Goal: Task Accomplishment & Management: Use online tool/utility

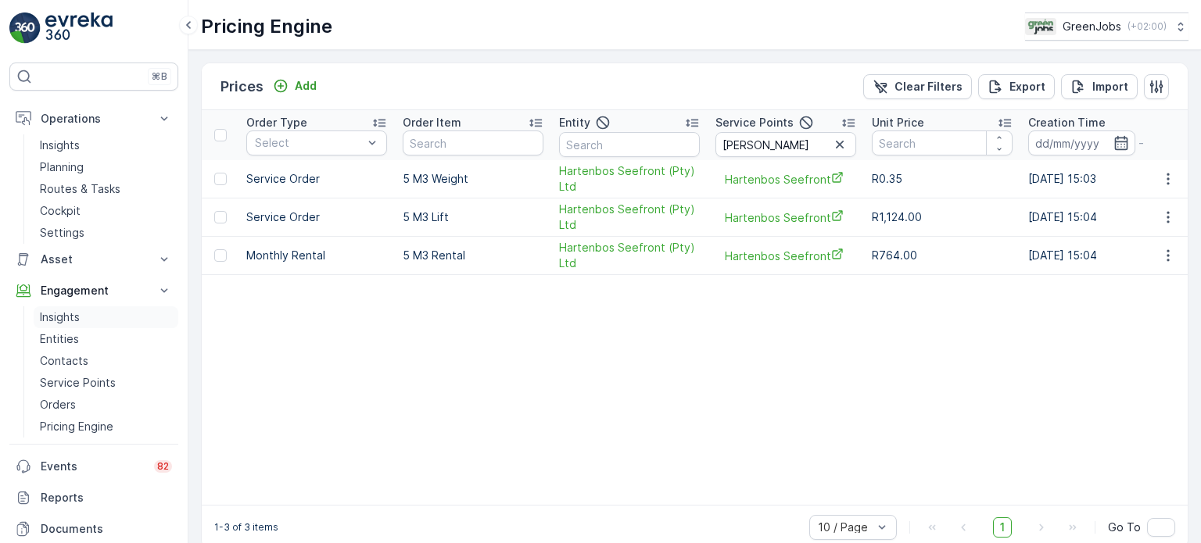
click at [68, 318] on p "Insights" at bounding box center [60, 318] width 40 height 16
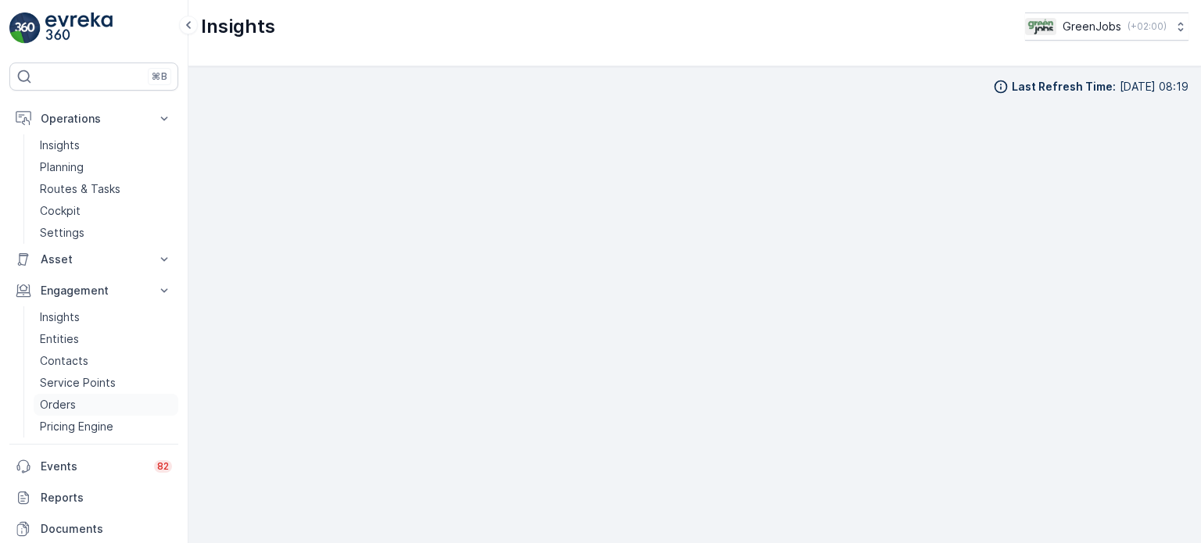
click at [65, 408] on p "Orders" at bounding box center [58, 405] width 36 height 16
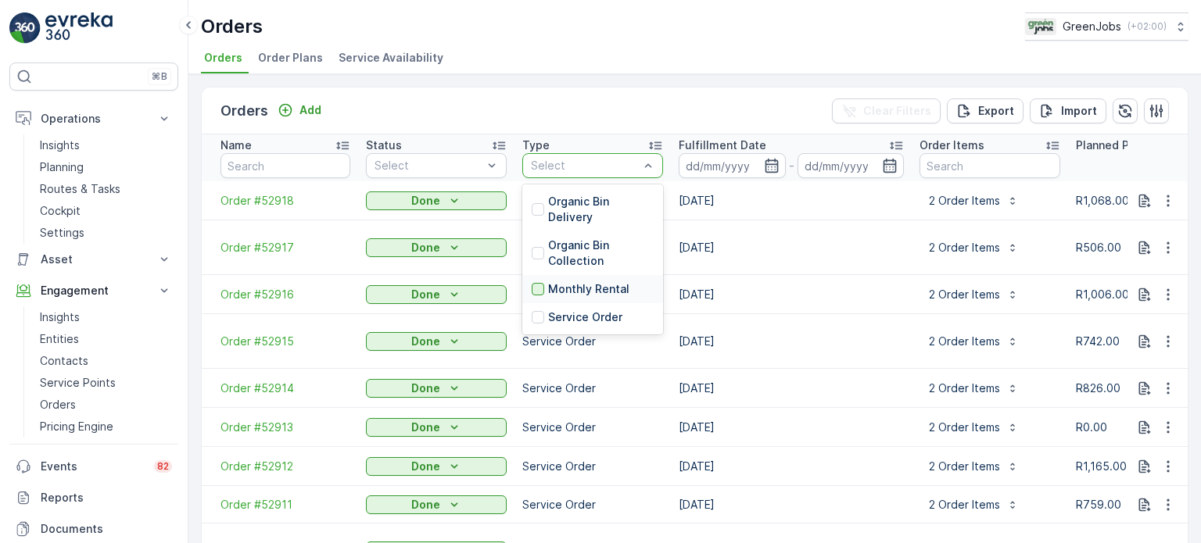
click at [538, 285] on div at bounding box center [538, 289] width 13 height 13
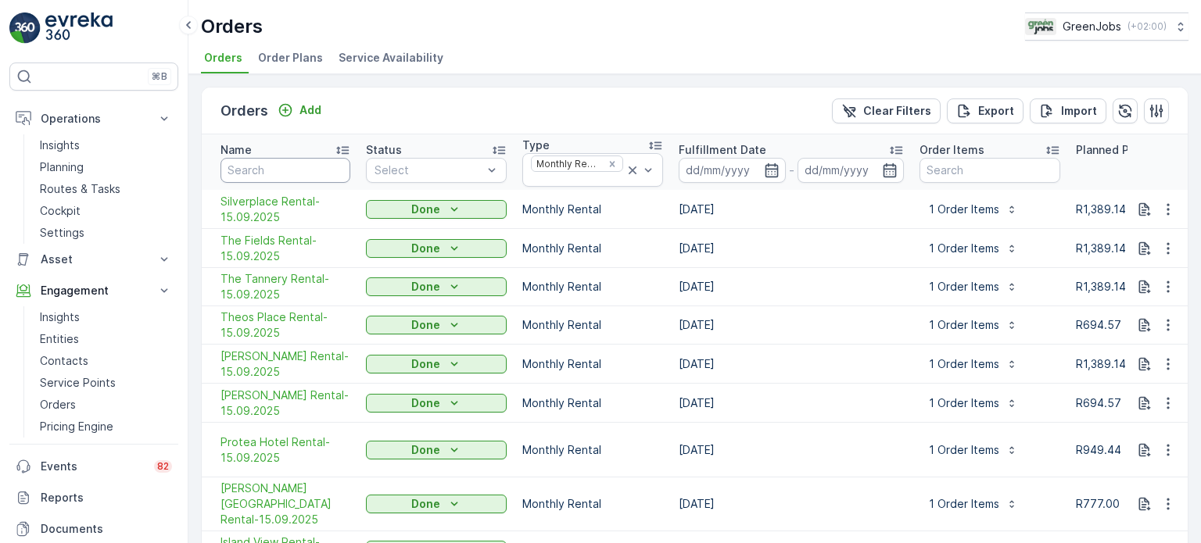
click at [272, 166] on input "text" at bounding box center [285, 170] width 130 height 25
type input "meat"
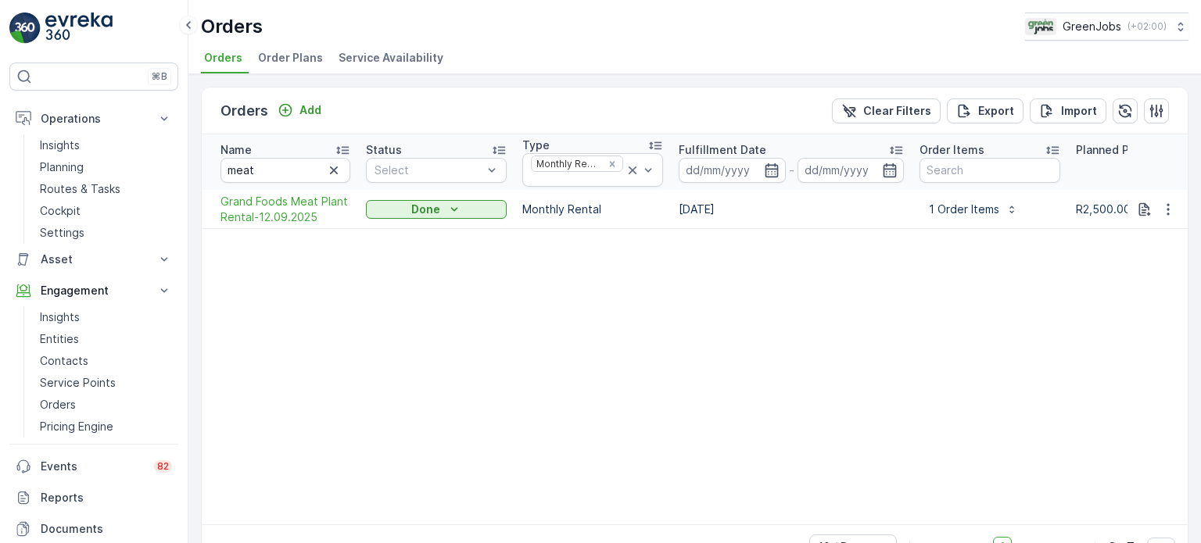
click at [282, 55] on span "Order Plans" at bounding box center [290, 58] width 65 height 16
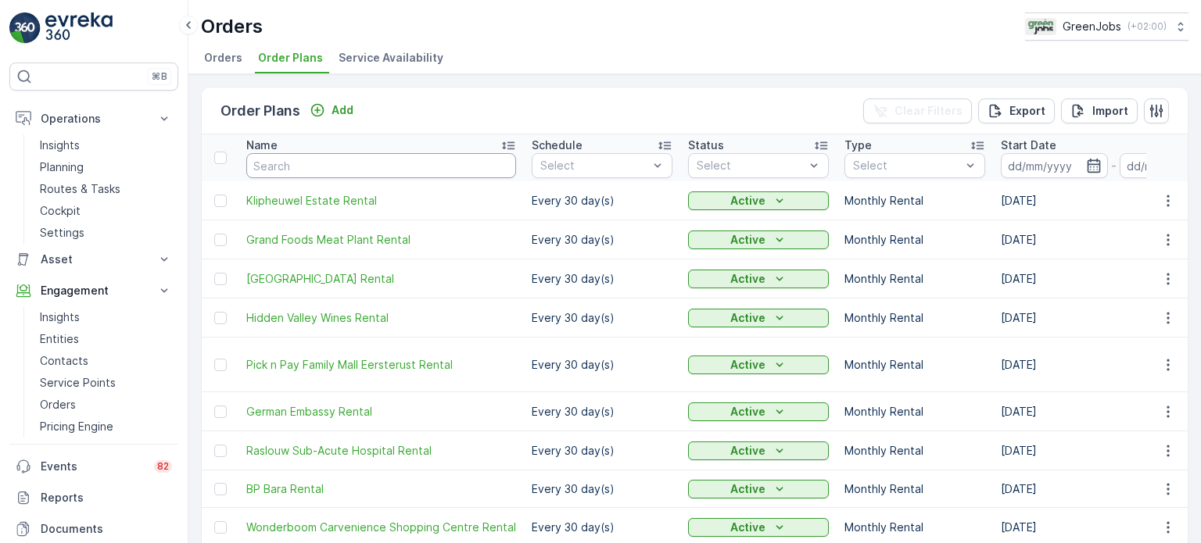
click at [322, 160] on input "text" at bounding box center [381, 165] width 270 height 25
click at [1167, 239] on icon "button" at bounding box center [1168, 240] width 16 height 16
click at [1126, 285] on span "Edit Order Plan" at bounding box center [1139, 284] width 79 height 16
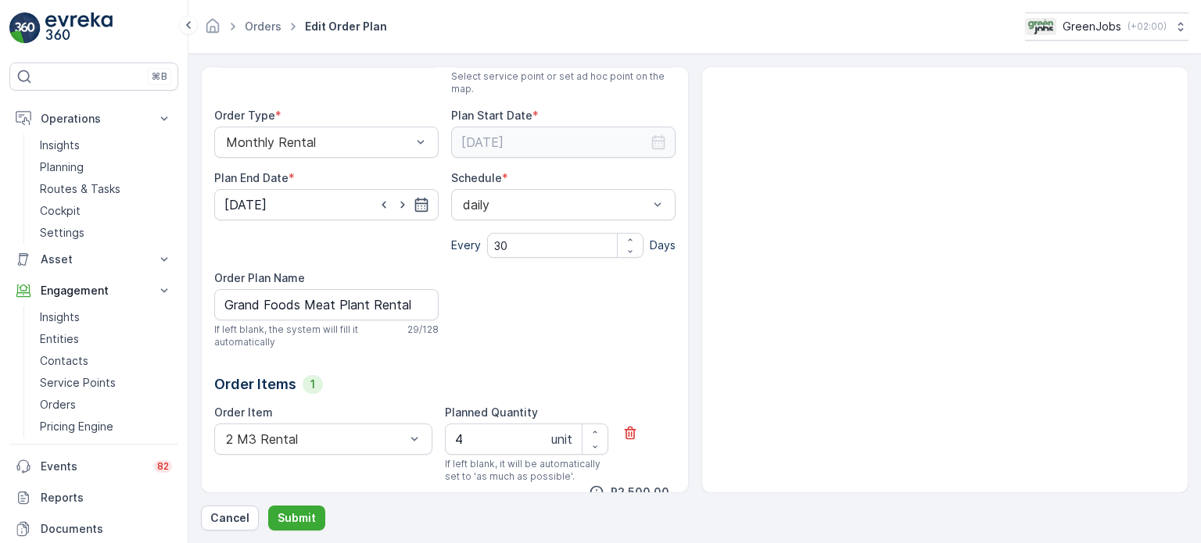
scroll to position [173, 0]
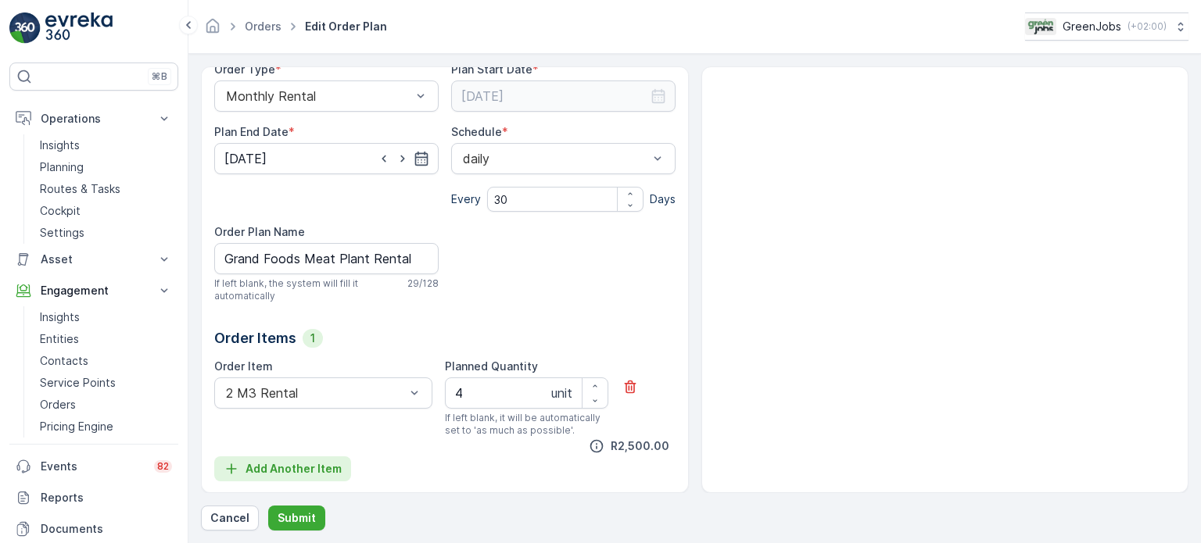
click at [267, 468] on p "Add Another Item" at bounding box center [293, 469] width 96 height 16
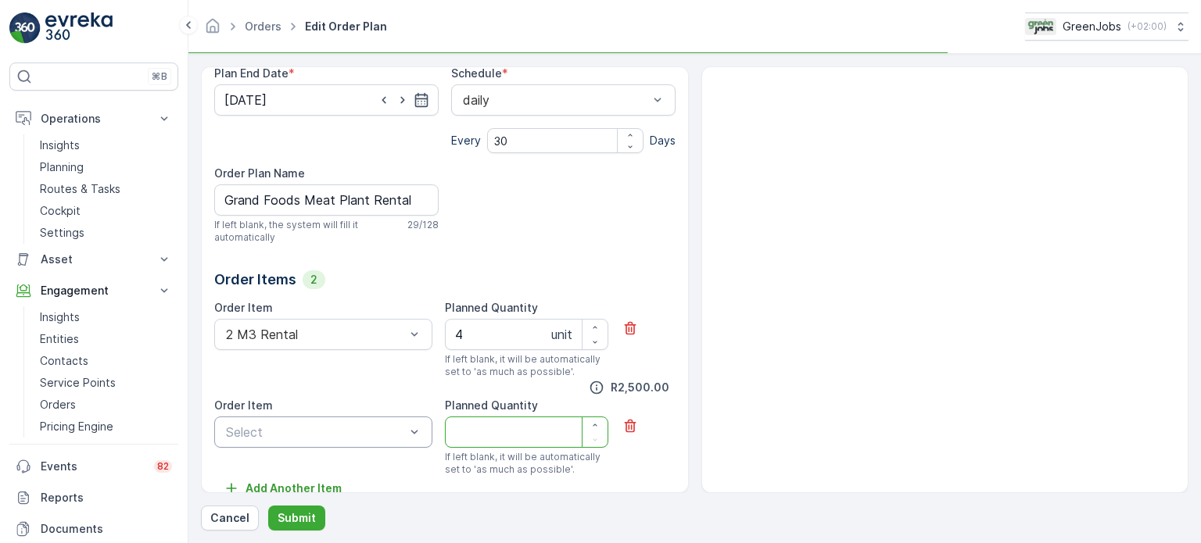
scroll to position [251, 0]
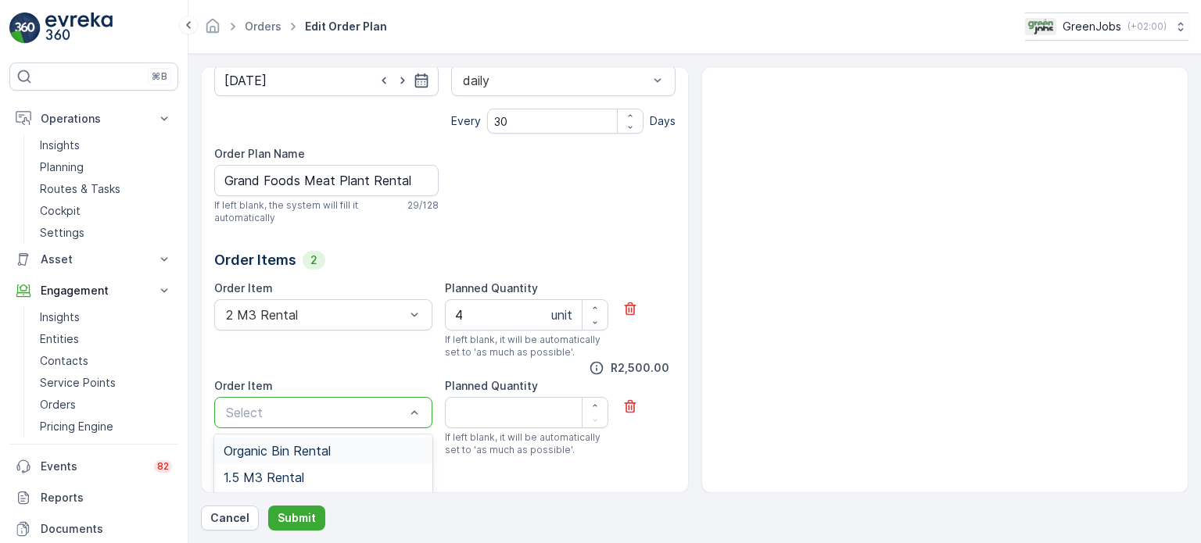
click at [299, 450] on span "Organic Bin Rental" at bounding box center [277, 451] width 107 height 14
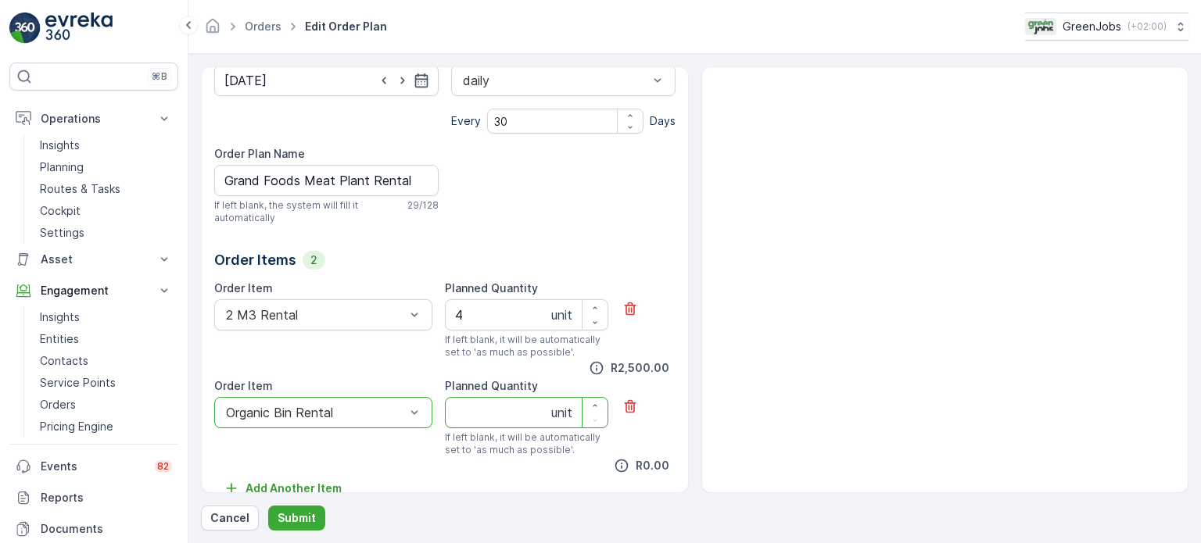
click at [475, 410] on Quantity "Planned Quantity" at bounding box center [526, 412] width 163 height 31
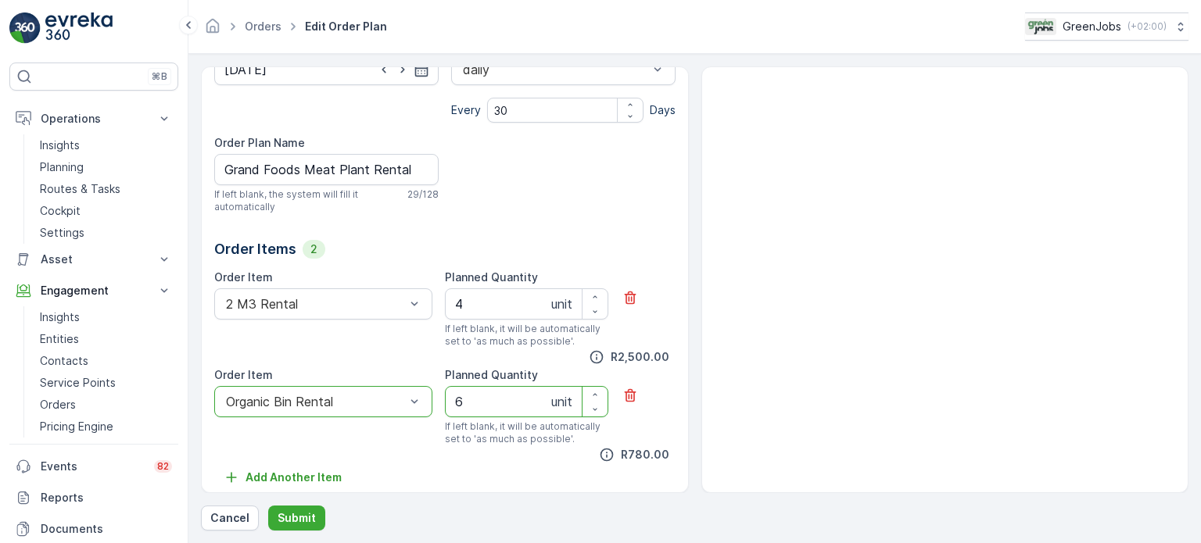
scroll to position [271, 0]
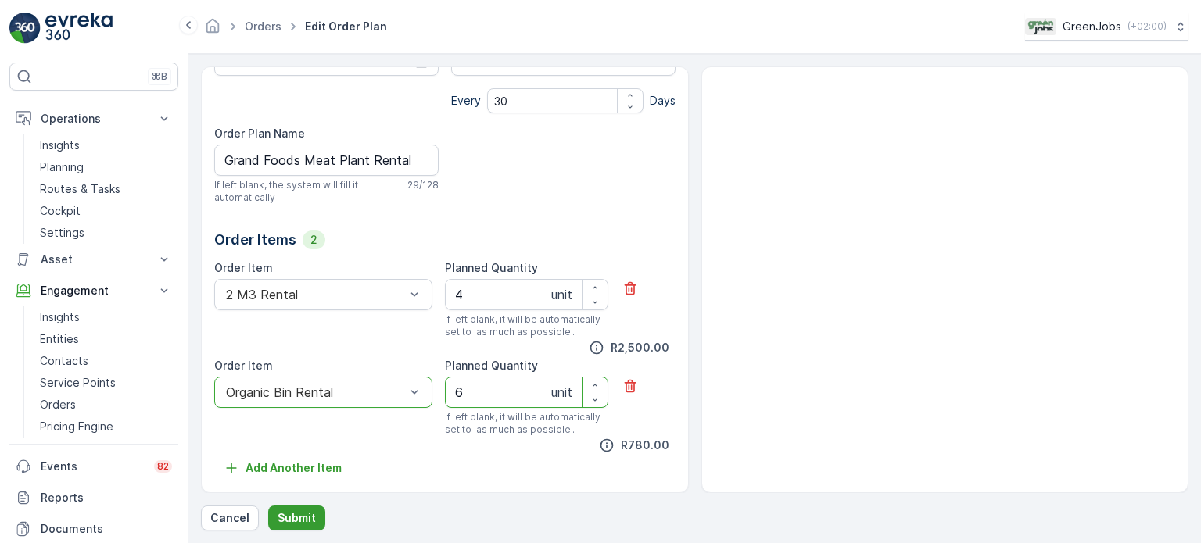
type Quantity "6"
click at [297, 518] on p "Submit" at bounding box center [297, 518] width 38 height 16
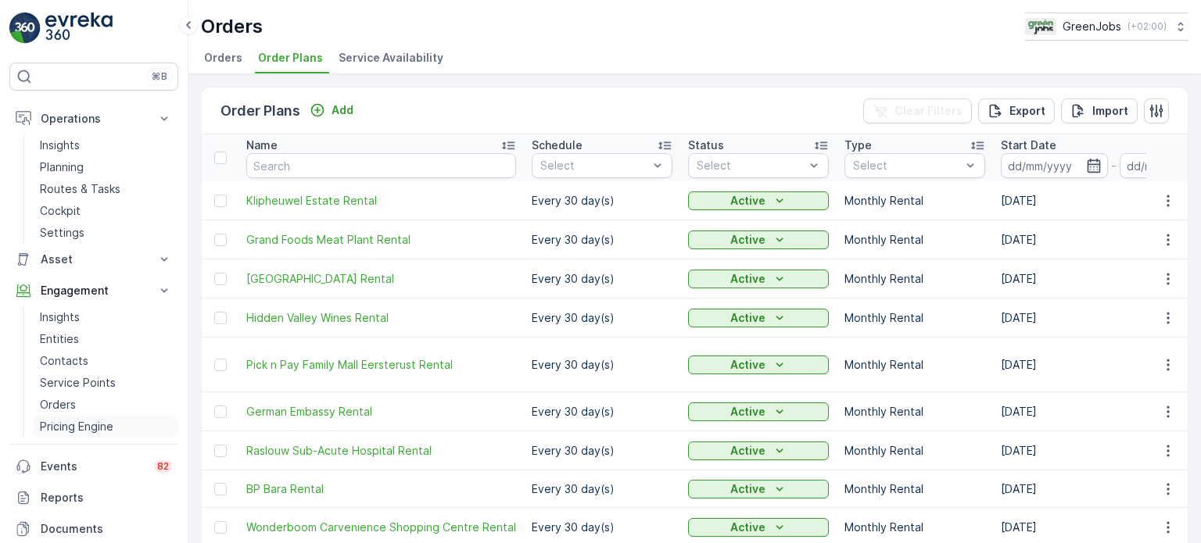
click at [102, 428] on p "Pricing Engine" at bounding box center [76, 427] width 73 height 16
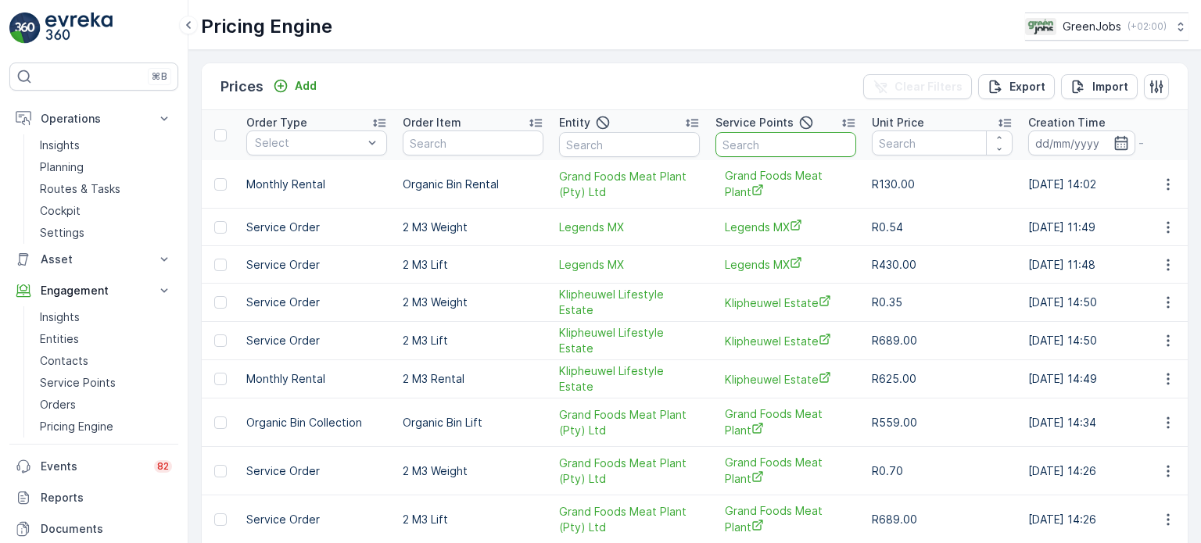
click at [757, 147] on input "text" at bounding box center [785, 144] width 141 height 25
type input "gra"
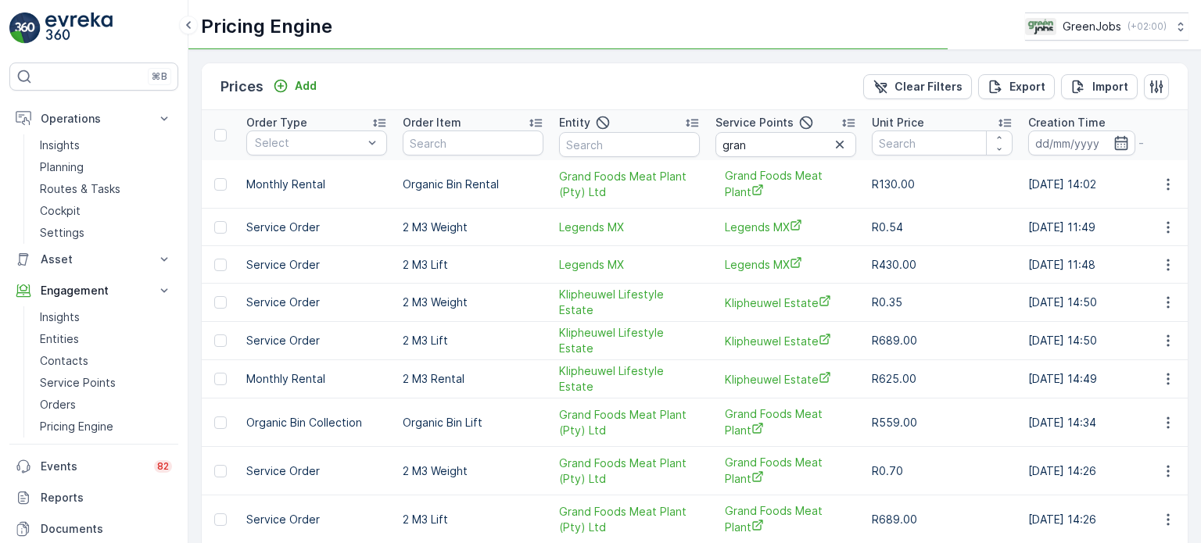
type input "gra"
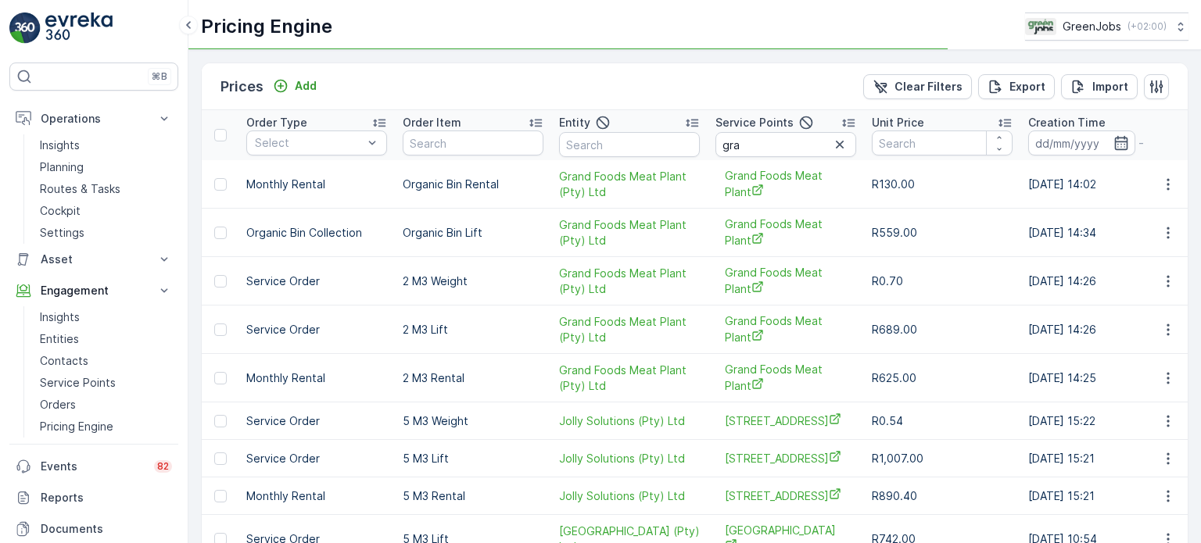
scroll to position [109, 0]
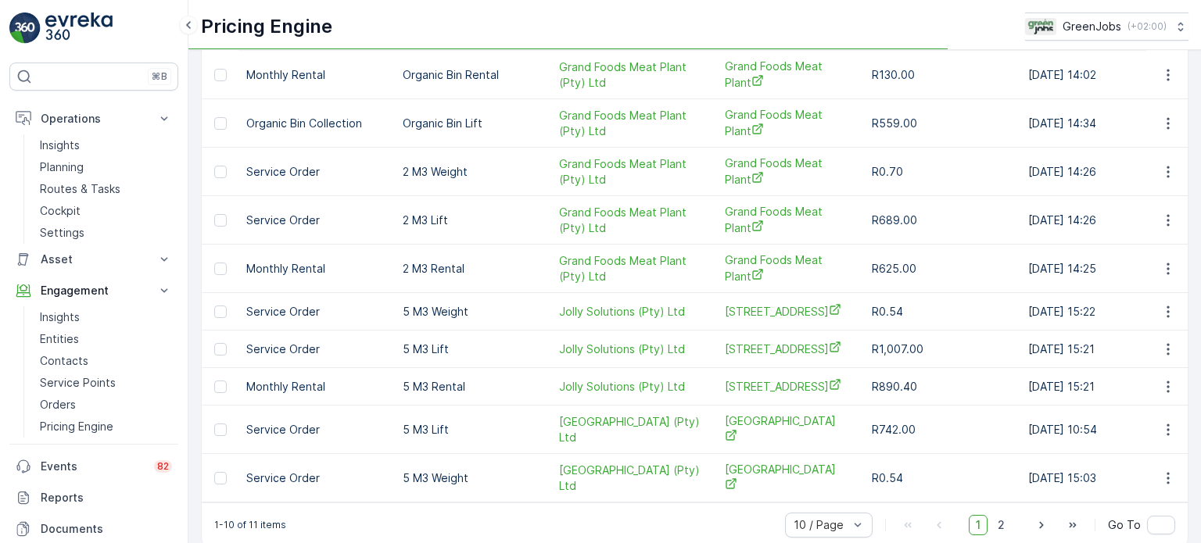
type input "gran"
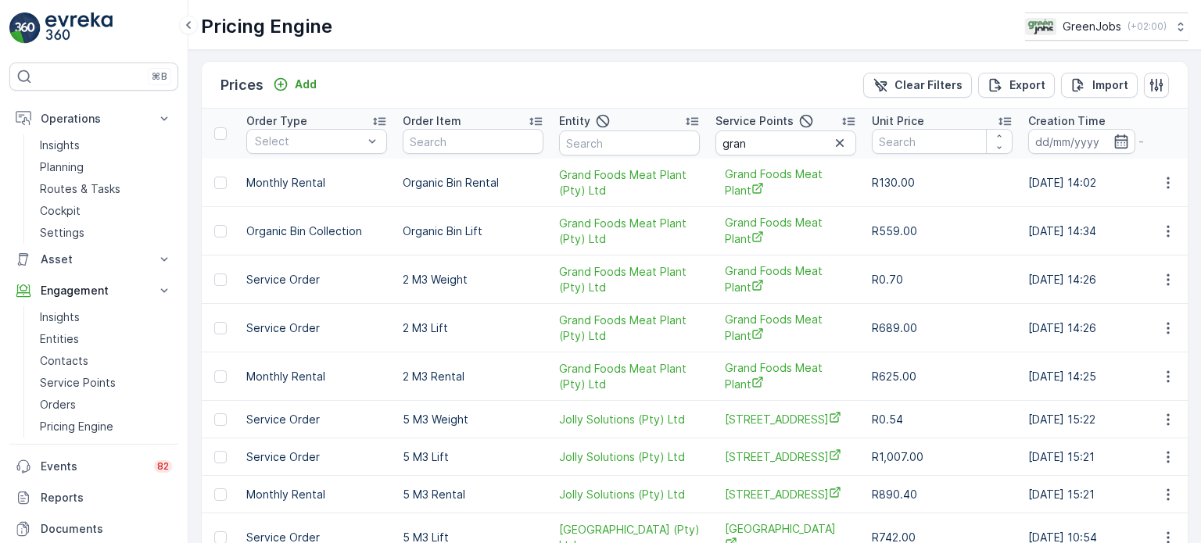
scroll to position [0, 0]
drag, startPoint x: 77, startPoint y: 184, endPoint x: 86, endPoint y: 182, distance: 9.5
click at [77, 184] on p "Routes & Tasks" at bounding box center [80, 189] width 81 height 16
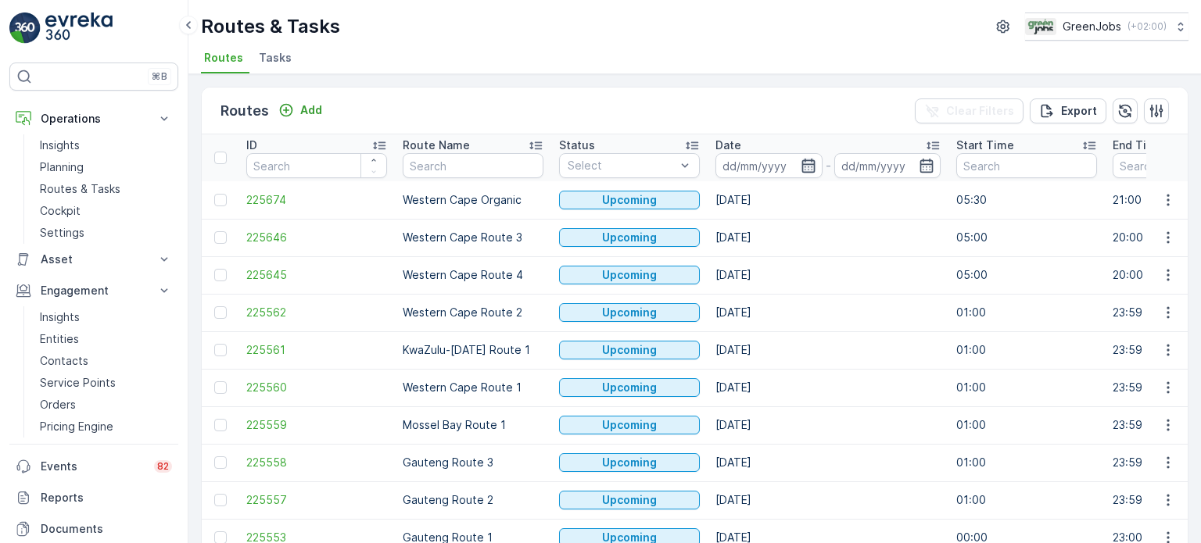
click at [809, 163] on icon "button" at bounding box center [809, 166] width 16 height 16
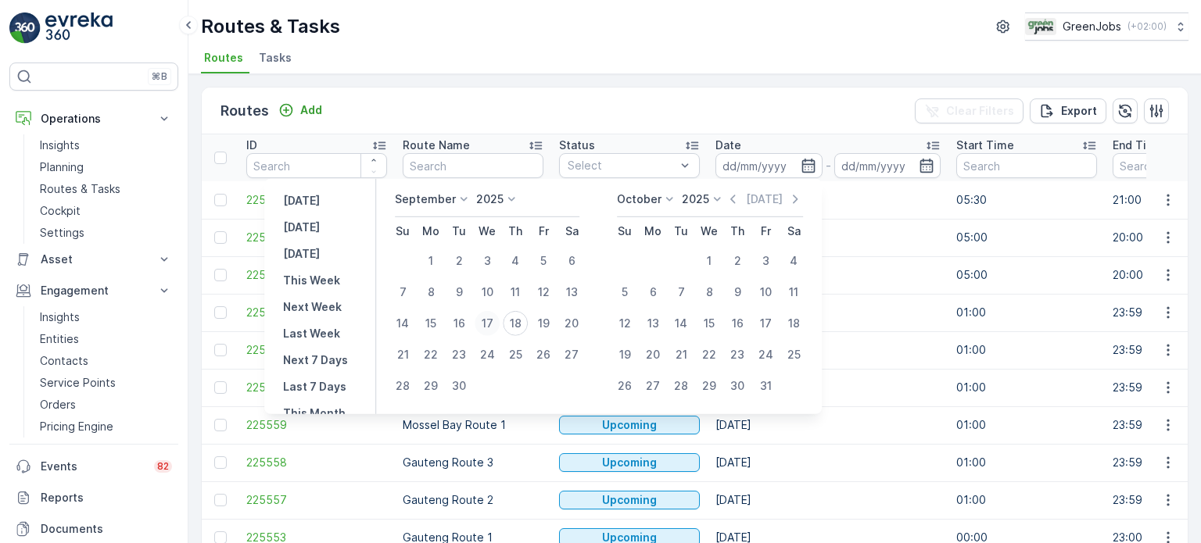
click at [489, 322] on div "17" at bounding box center [487, 323] width 25 height 25
type input "[DATE]"
click at [489, 322] on div "17" at bounding box center [487, 323] width 25 height 25
type input "[DATE]"
click at [489, 322] on div "17" at bounding box center [487, 323] width 25 height 25
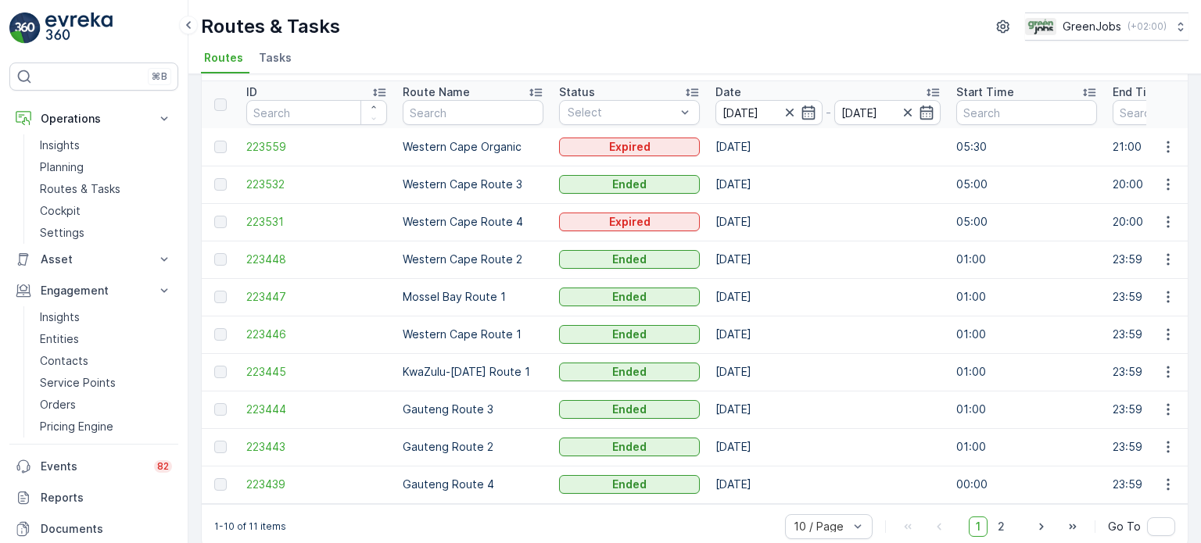
scroll to position [77, 0]
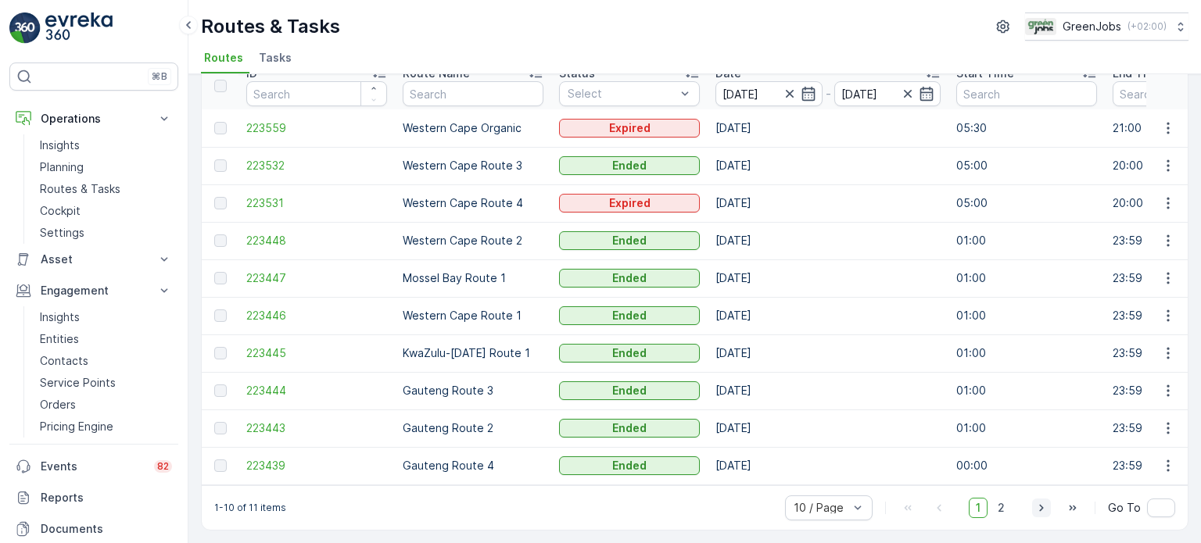
click at [1041, 508] on icon "button" at bounding box center [1041, 507] width 4 height 7
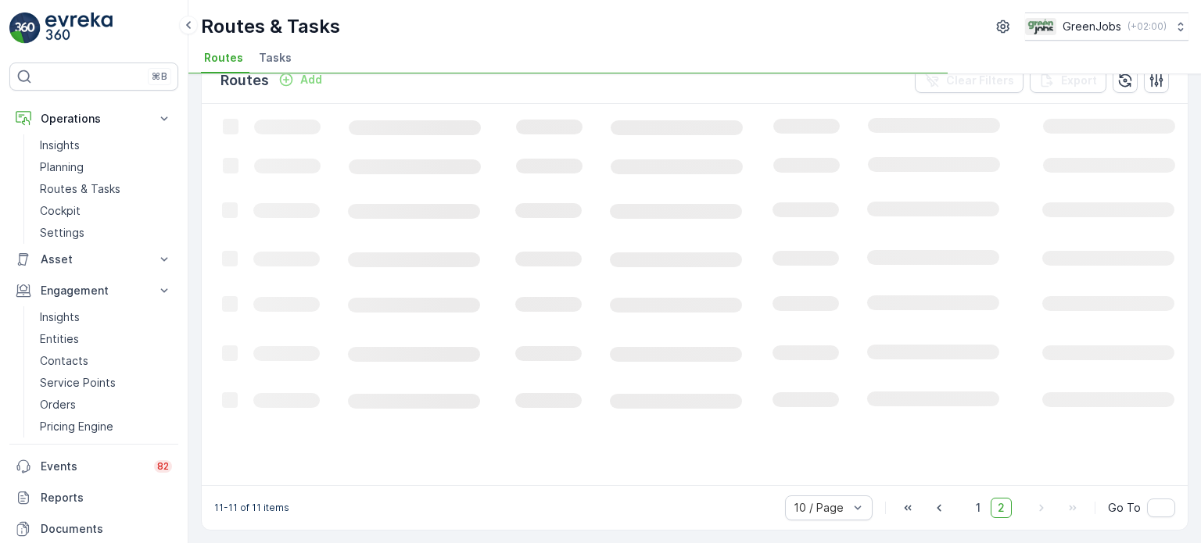
scroll to position [29, 0]
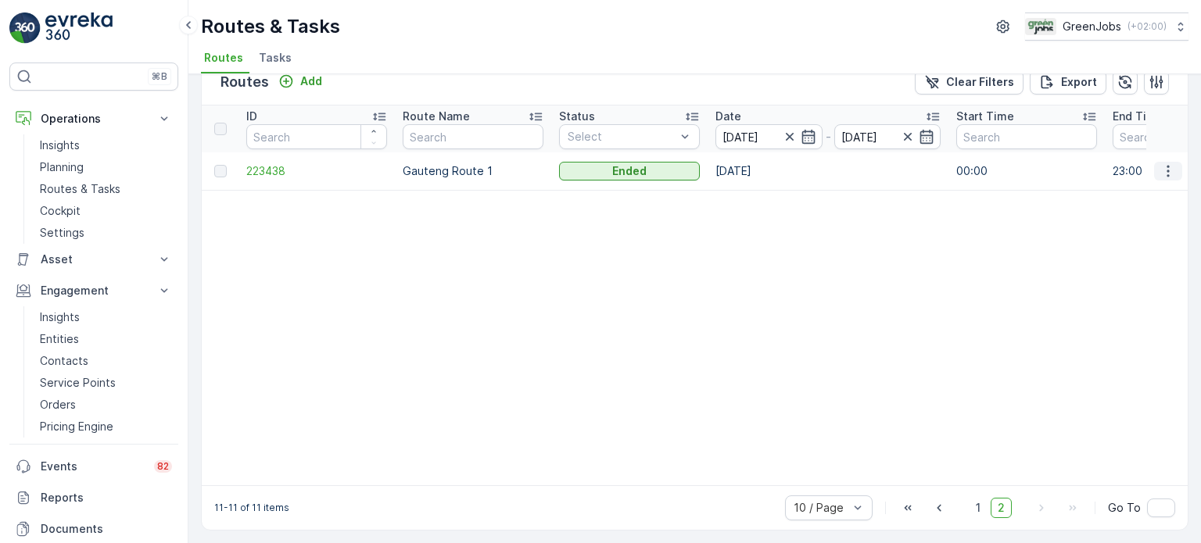
click at [1166, 174] on icon "button" at bounding box center [1168, 171] width 16 height 16
click at [1119, 189] on span "See More Details" at bounding box center [1131, 193] width 91 height 16
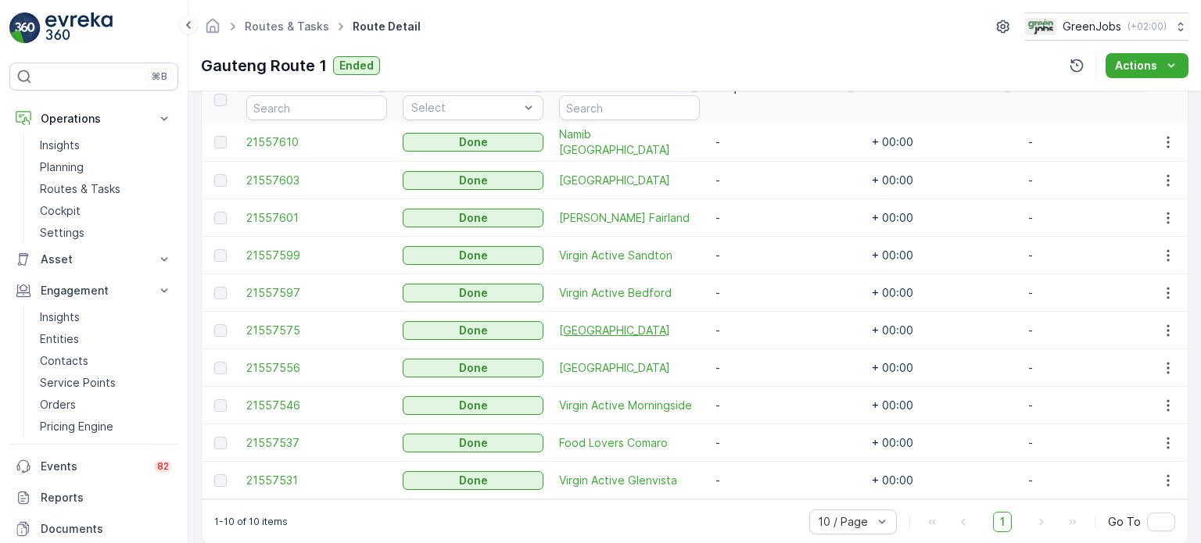
scroll to position [468, 0]
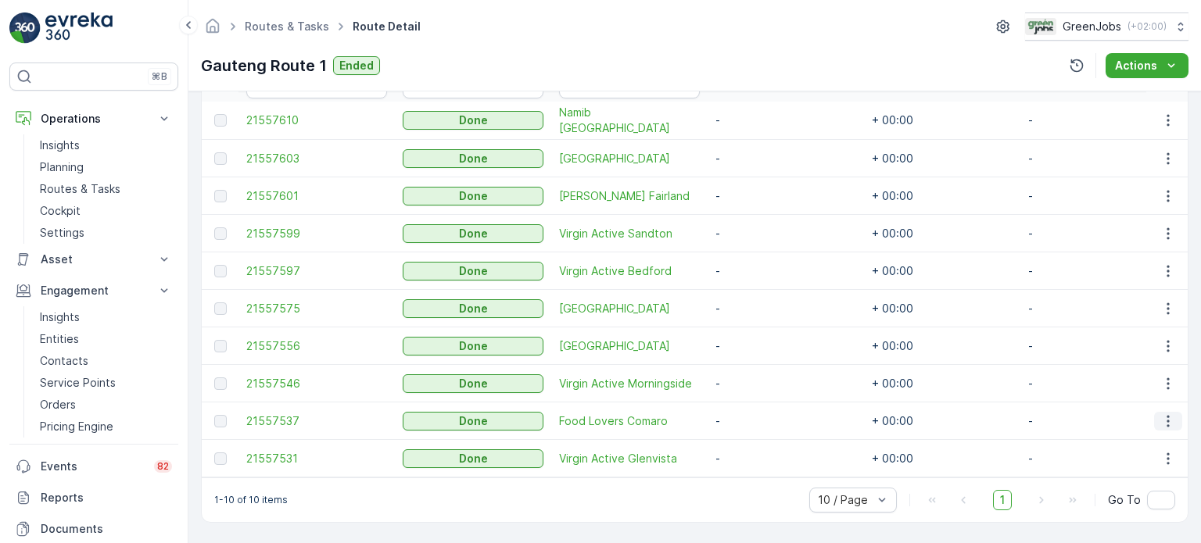
click at [1168, 414] on icon "button" at bounding box center [1168, 422] width 16 height 16
click at [1119, 434] on span "See More Details" at bounding box center [1149, 437] width 91 height 16
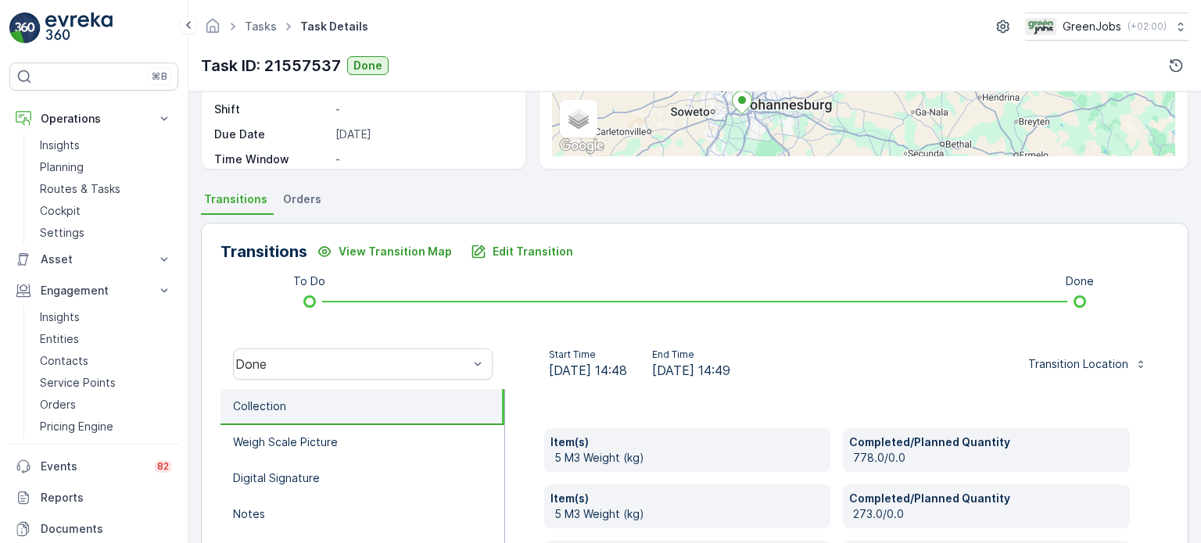
scroll to position [206, 0]
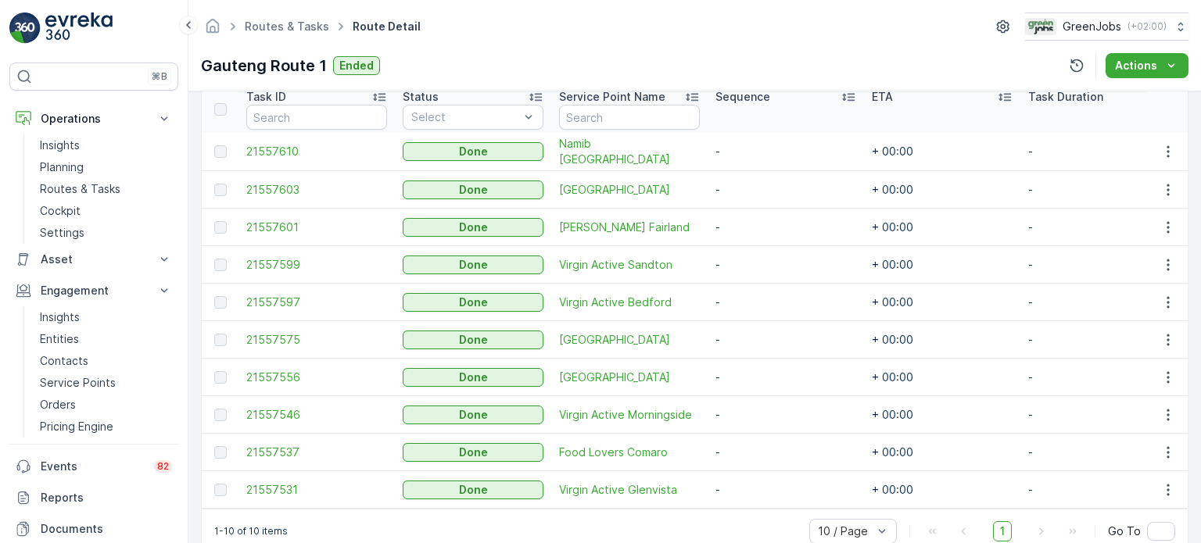
scroll to position [468, 0]
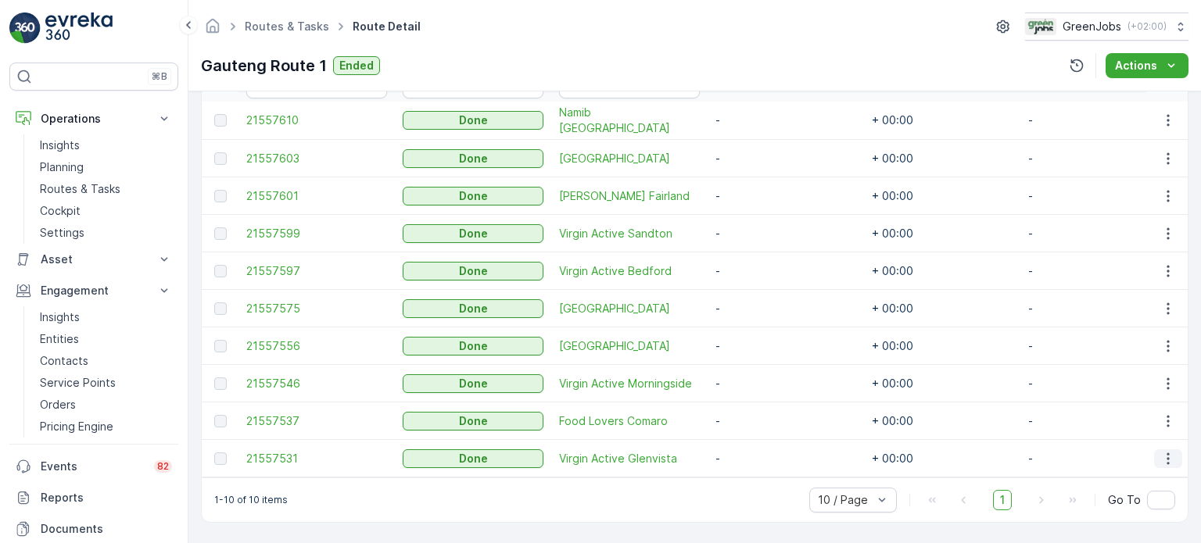
click at [1162, 451] on icon "button" at bounding box center [1168, 459] width 16 height 16
click at [1117, 476] on span "See More Details" at bounding box center [1149, 475] width 91 height 16
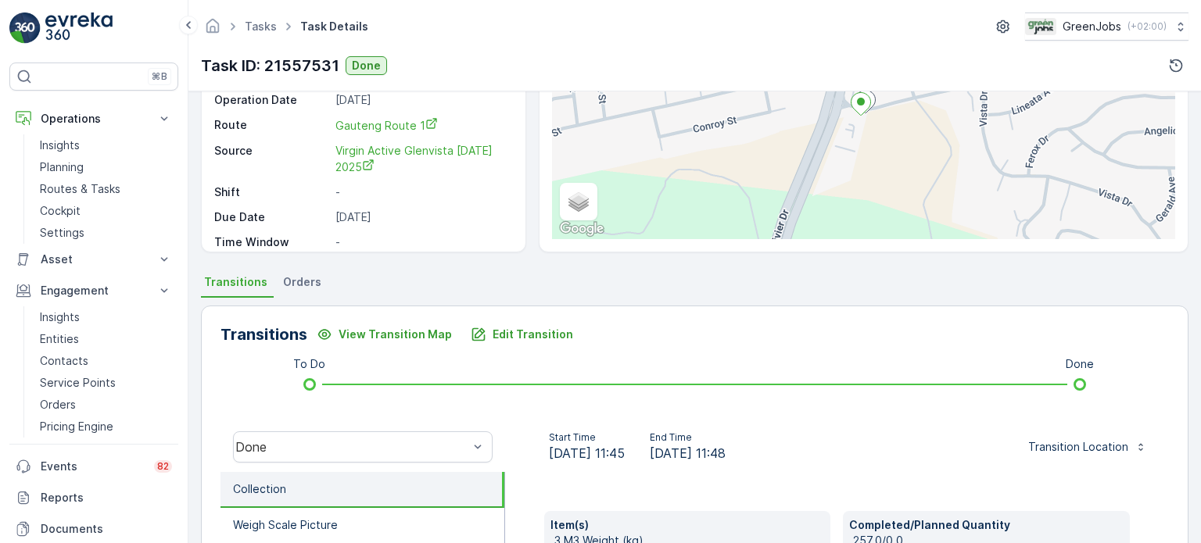
scroll to position [156, 0]
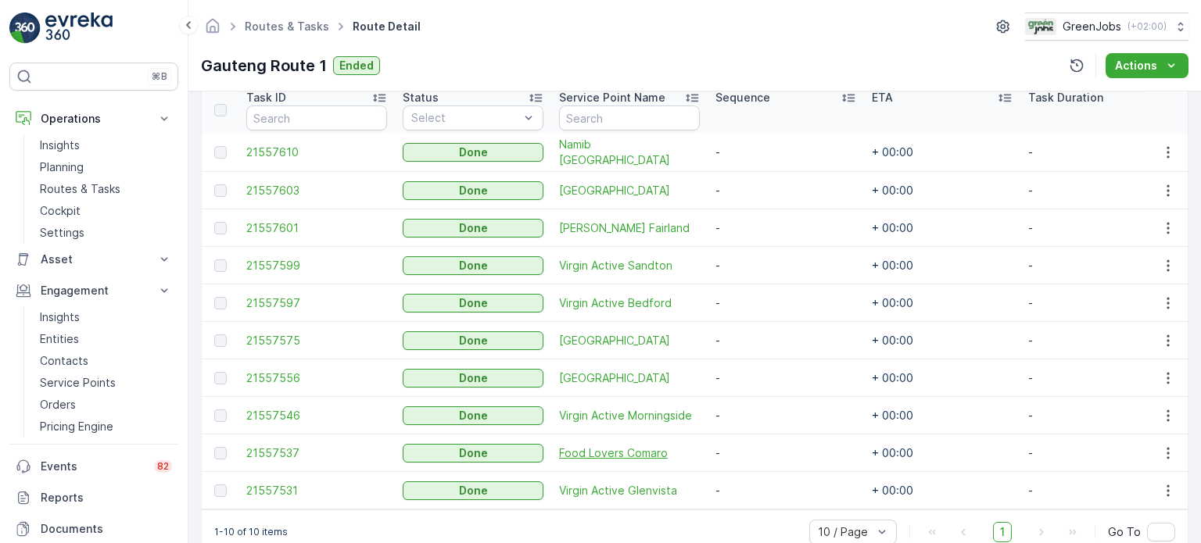
scroll to position [468, 0]
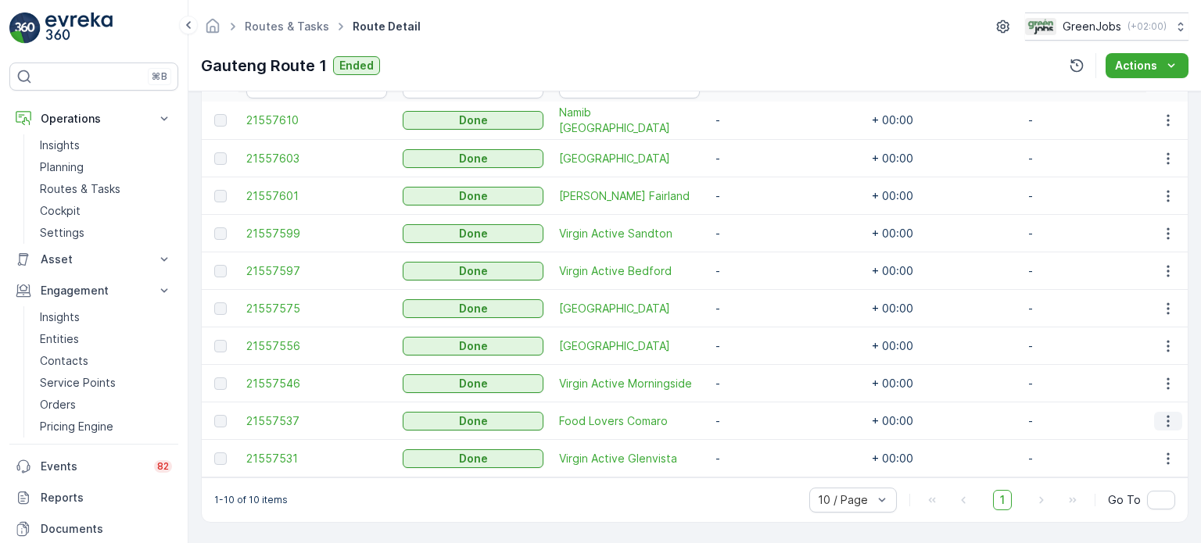
click at [1166, 414] on icon "button" at bounding box center [1168, 422] width 16 height 16
click at [1134, 434] on span "See More Details" at bounding box center [1149, 437] width 91 height 16
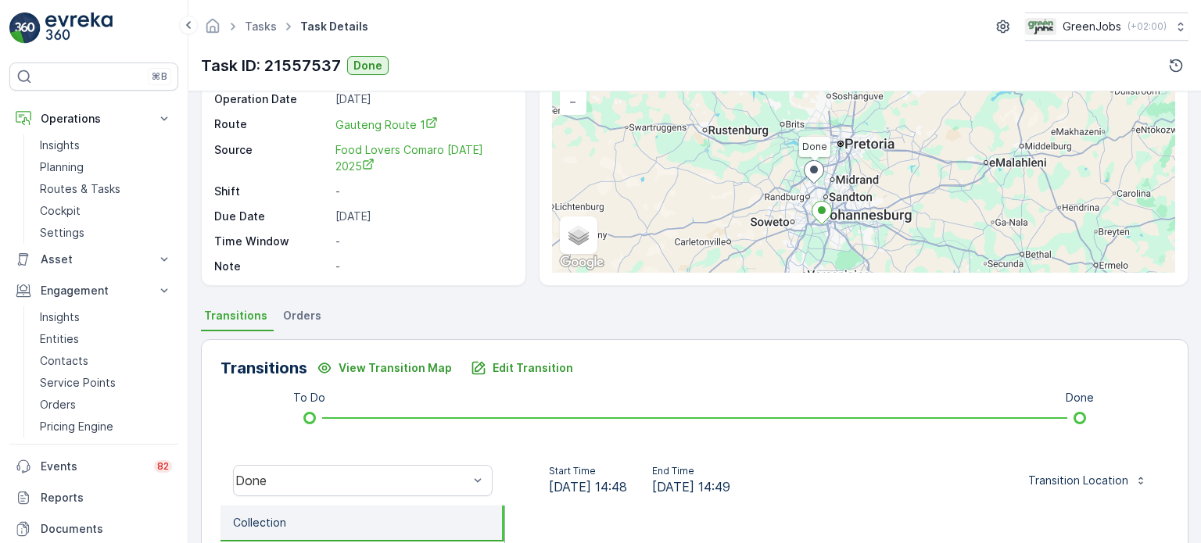
scroll to position [128, 0]
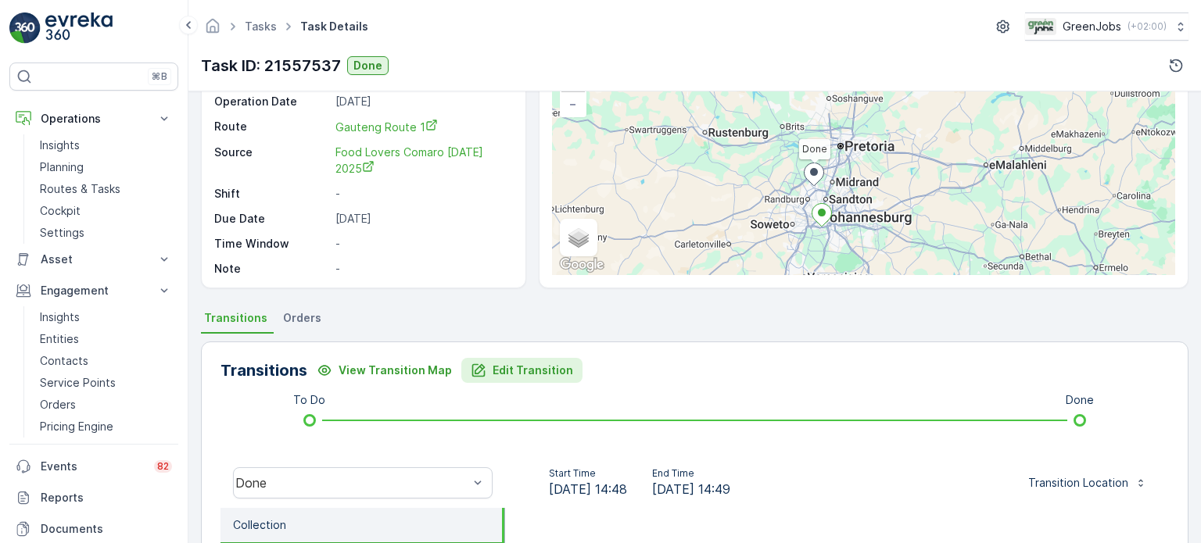
click at [536, 374] on p "Edit Transition" at bounding box center [532, 371] width 81 height 16
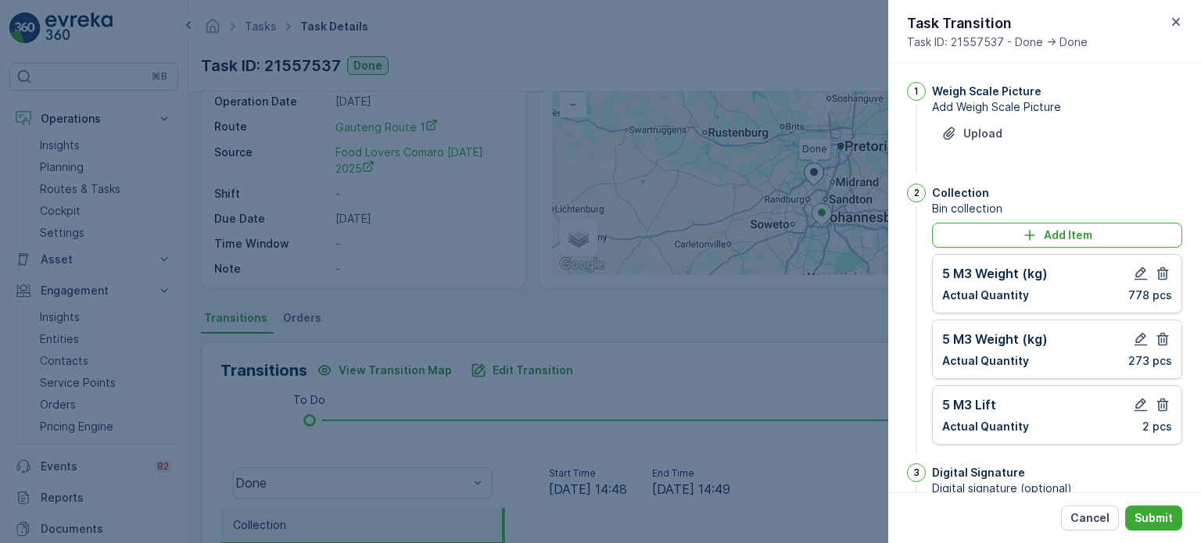
scroll to position [269, 0]
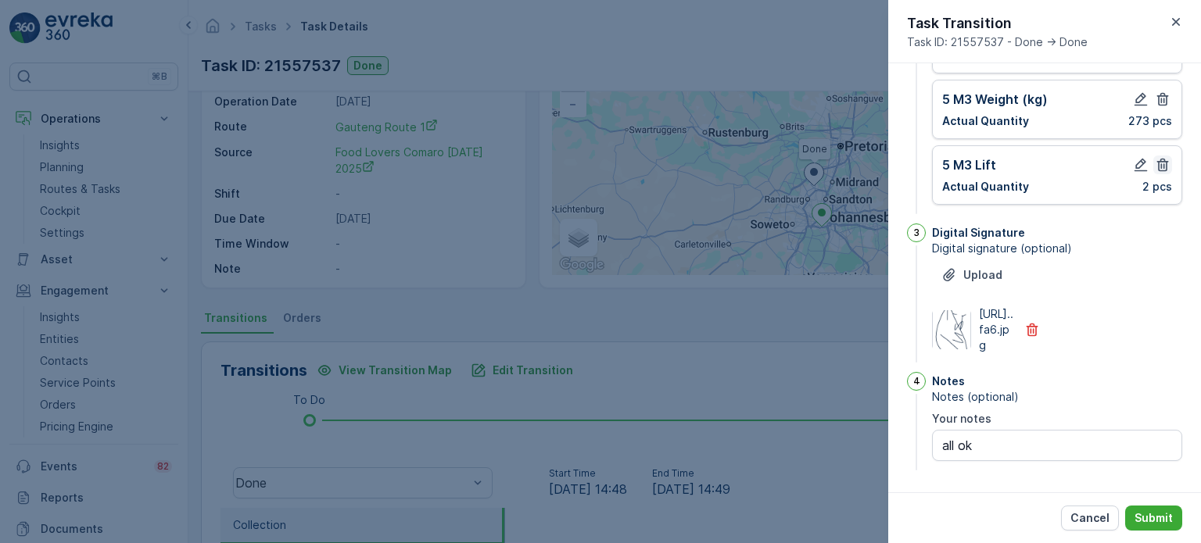
click at [1159, 159] on icon "button" at bounding box center [1163, 165] width 12 height 13
click at [1162, 157] on icon "button" at bounding box center [1163, 165] width 16 height 16
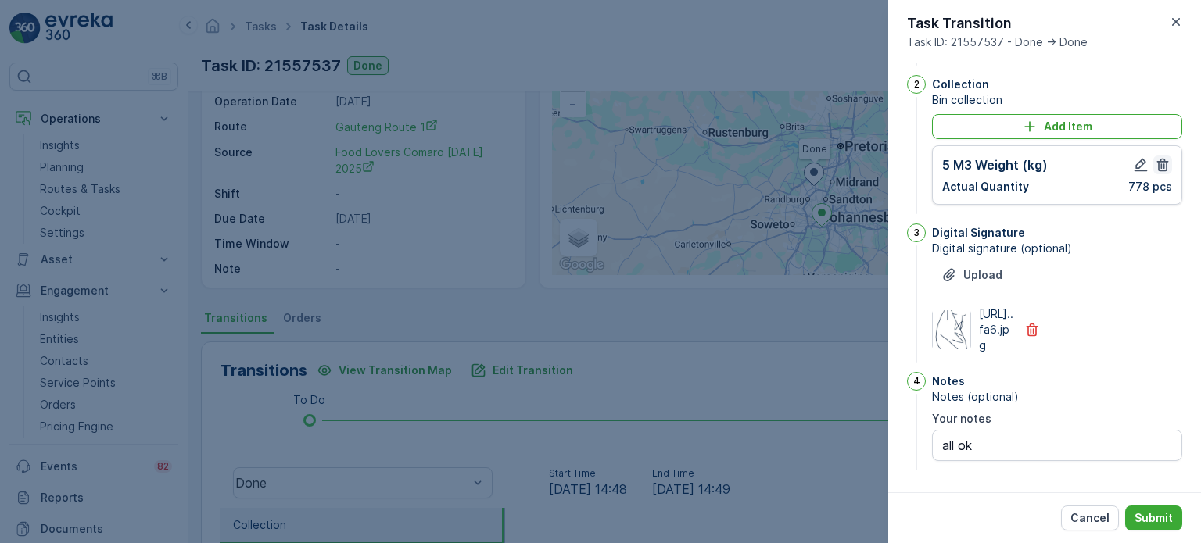
click at [1163, 157] on icon "button" at bounding box center [1163, 165] width 16 height 16
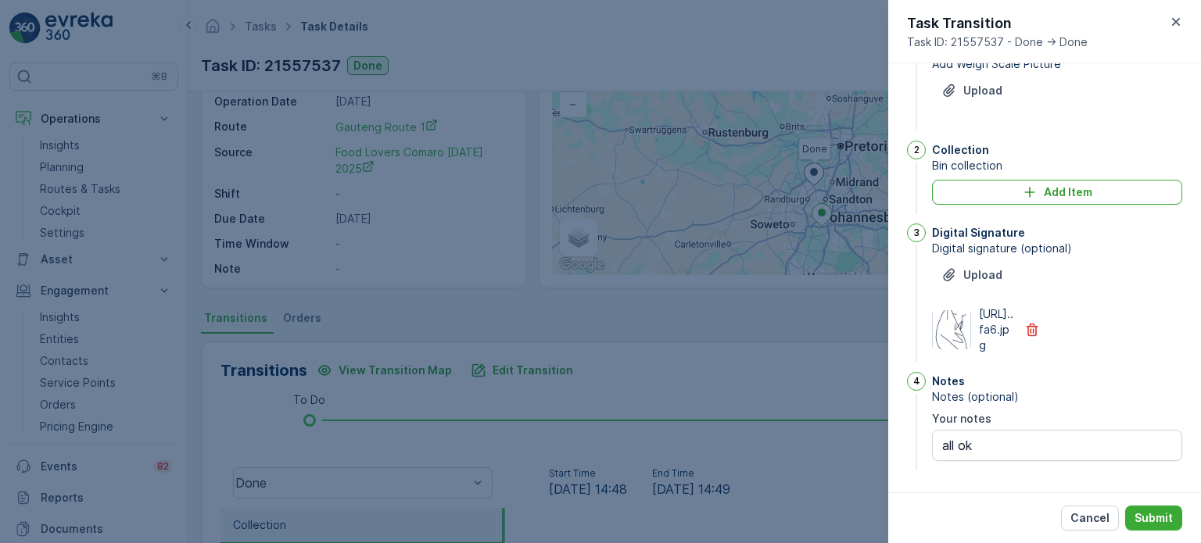
scroll to position [73, 0]
click at [1088, 184] on p "Add Item" at bounding box center [1068, 192] width 48 height 16
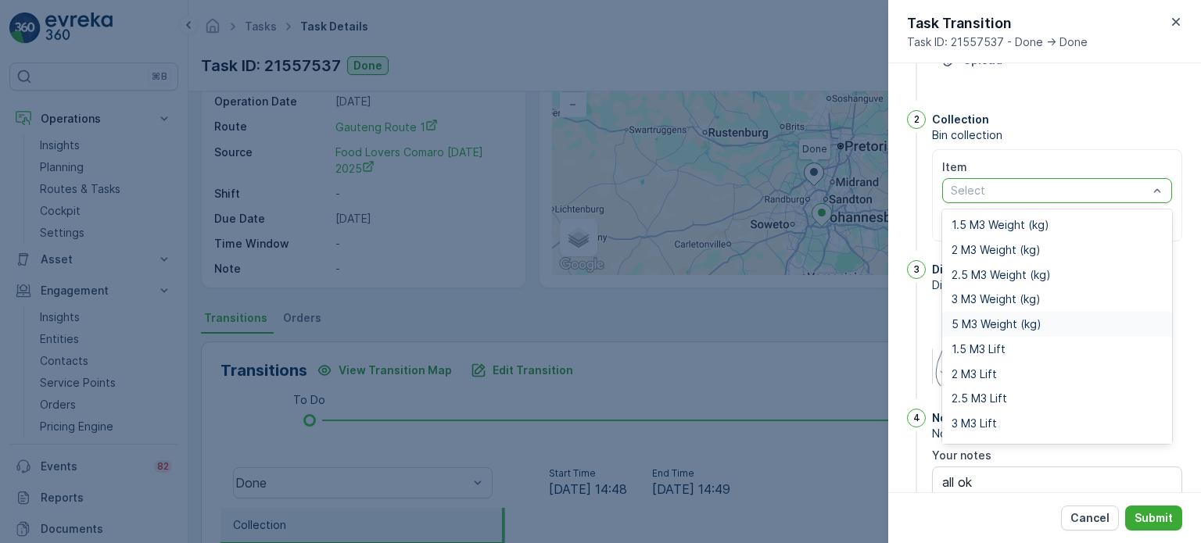
click at [983, 318] on span "5 M3 Weight (kg)" at bounding box center [996, 324] width 90 height 13
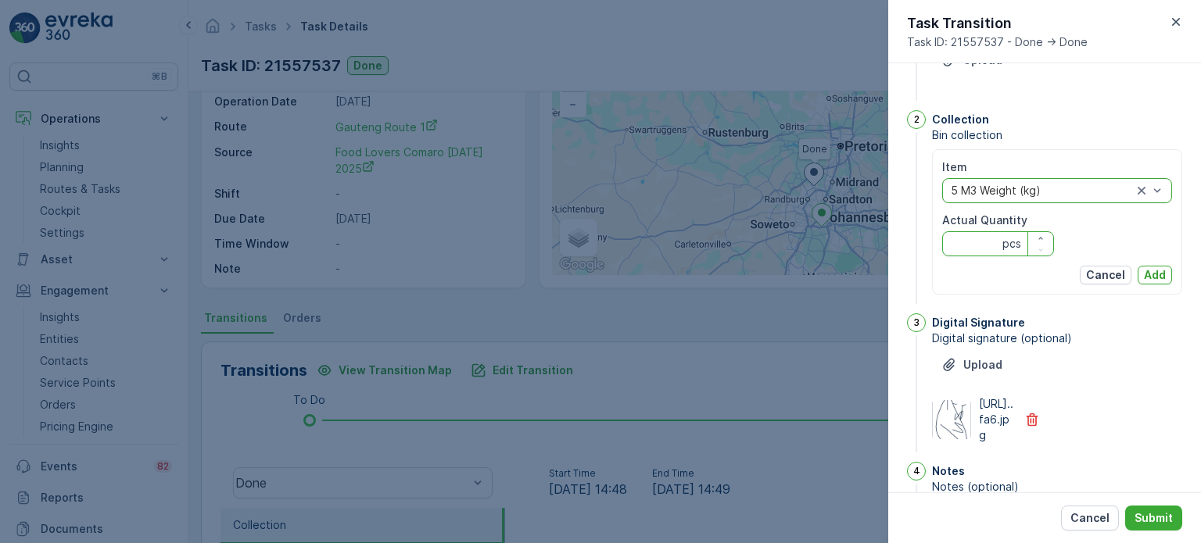
click at [972, 246] on Quantity "Actual Quantity" at bounding box center [998, 243] width 112 height 25
type Quantity "395"
click at [1144, 274] on p "Add" at bounding box center [1155, 275] width 22 height 16
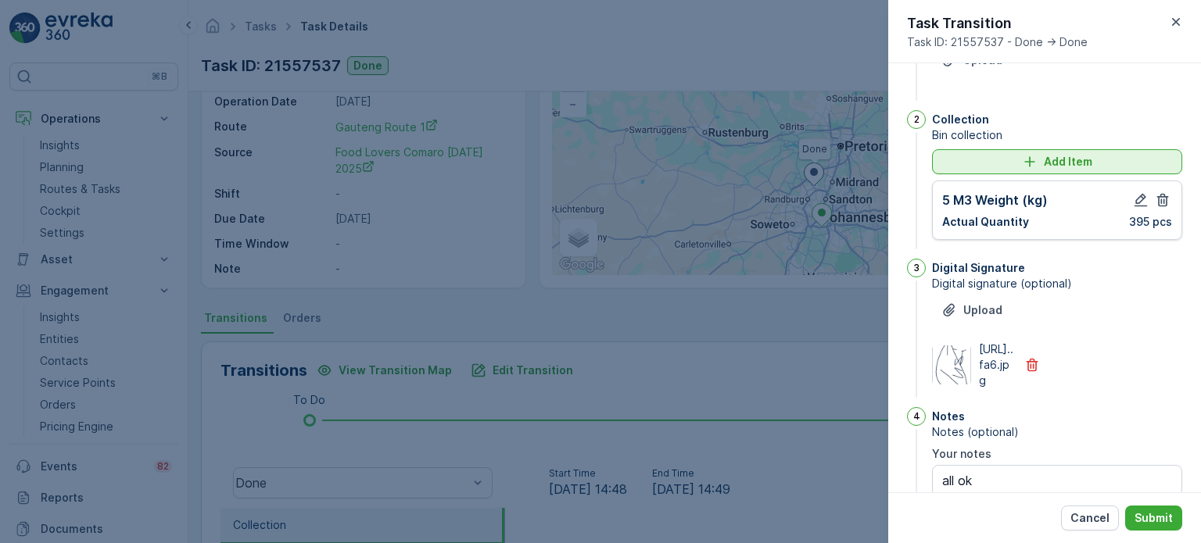
click at [985, 167] on div "Add Item" at bounding box center [1056, 162] width 231 height 16
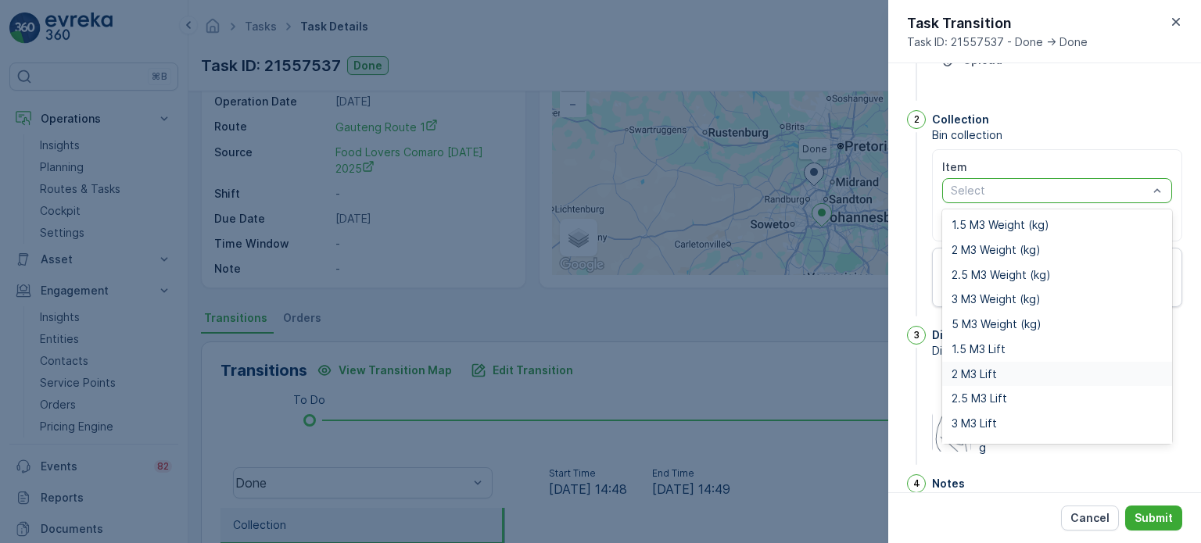
scroll to position [20, 0]
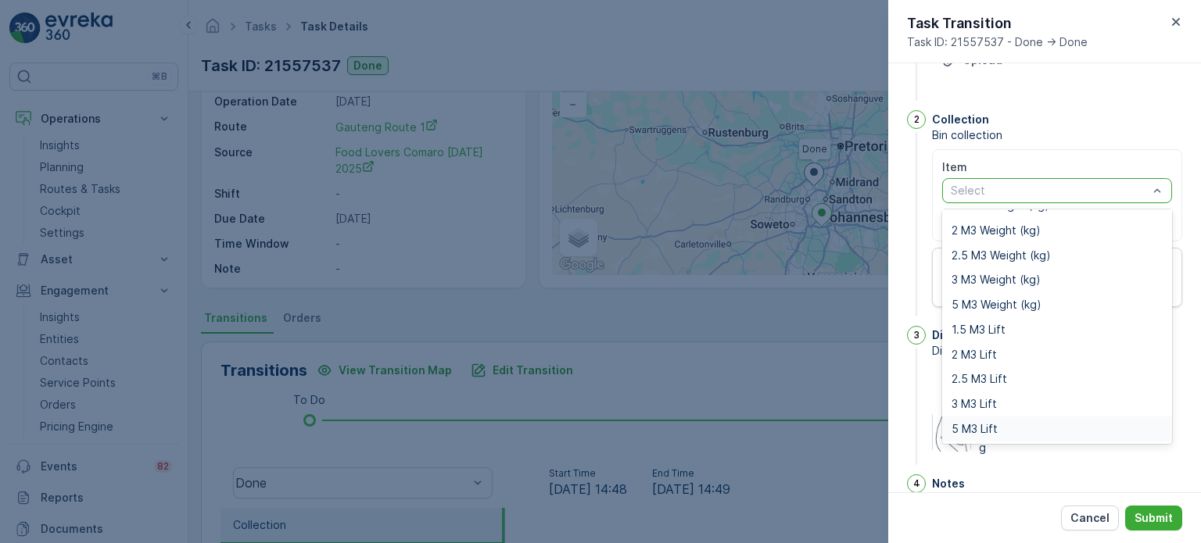
click at [962, 428] on span "5 M3 Lift" at bounding box center [974, 429] width 46 height 13
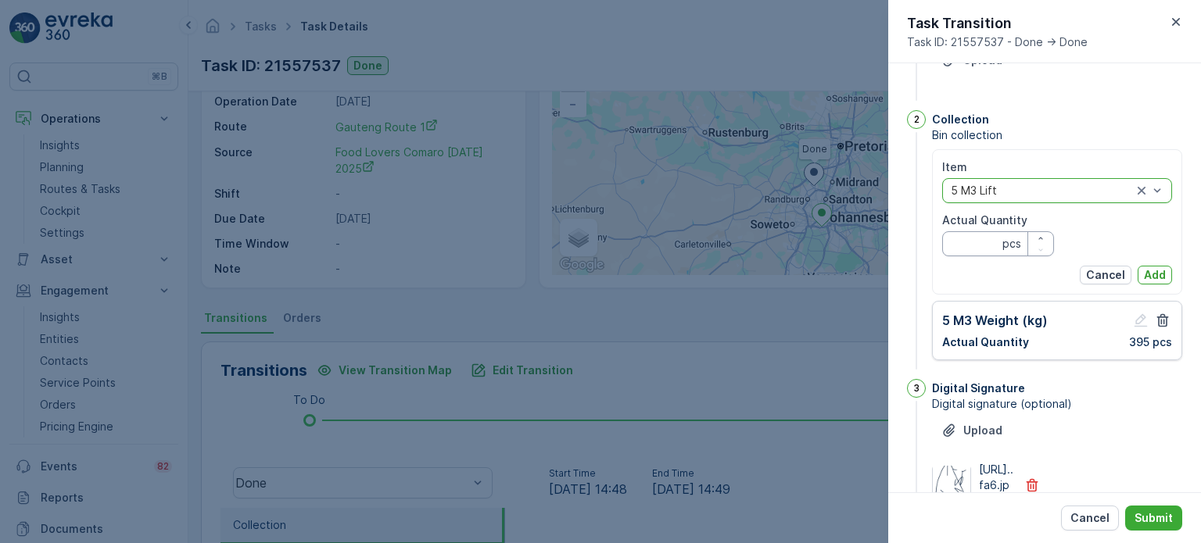
click at [967, 243] on Quantity "Actual Quantity" at bounding box center [998, 243] width 112 height 25
type Quantity "1"
click at [1166, 271] on button "Add" at bounding box center [1154, 275] width 34 height 19
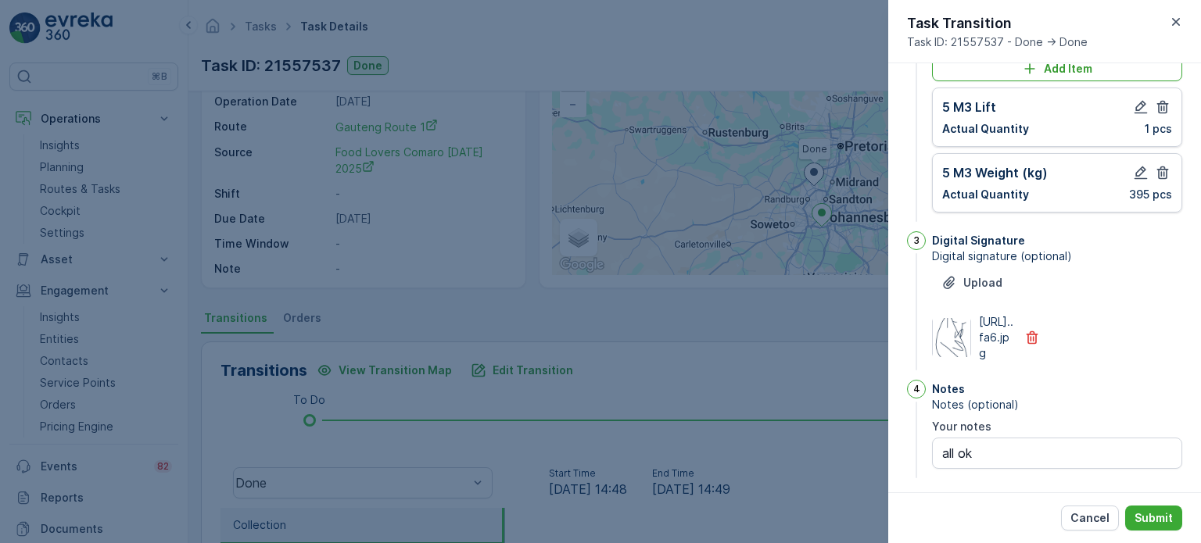
scroll to position [204, 0]
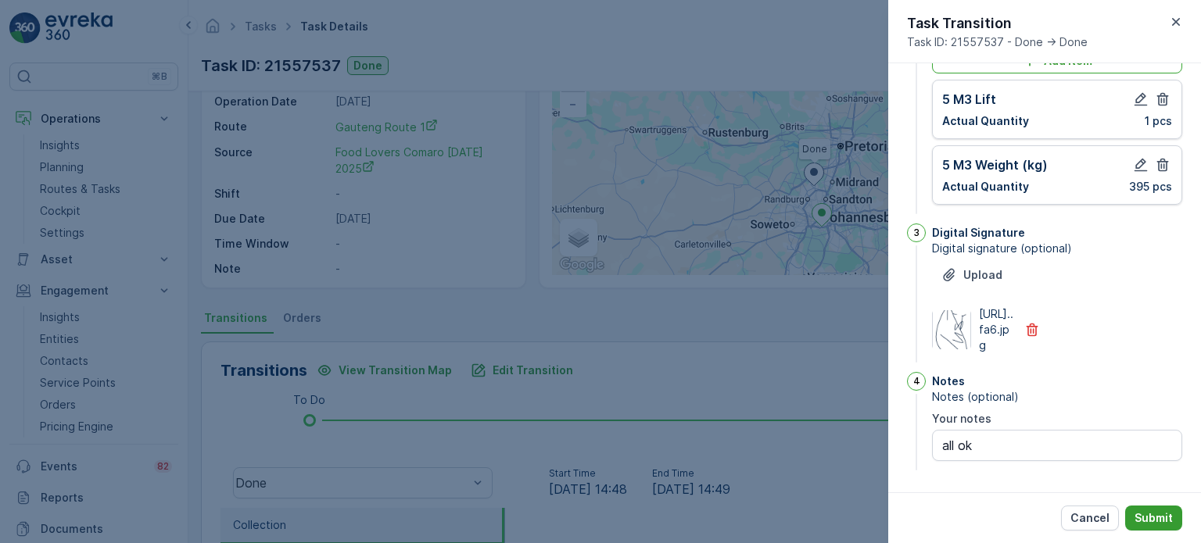
click at [1157, 514] on p "Submit" at bounding box center [1153, 518] width 38 height 16
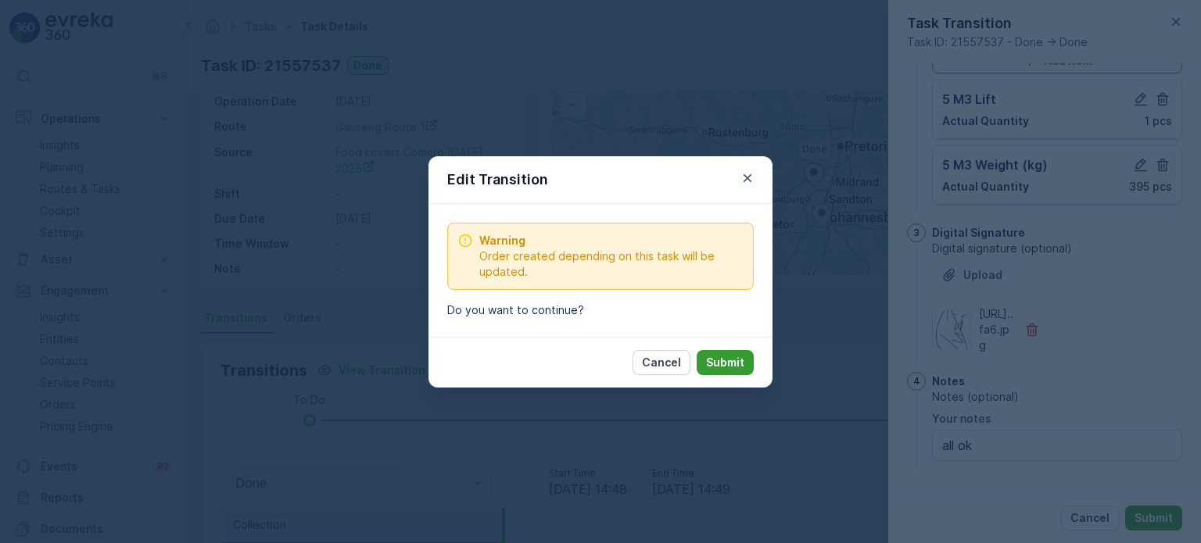
click at [722, 358] on p "Submit" at bounding box center [725, 363] width 38 height 16
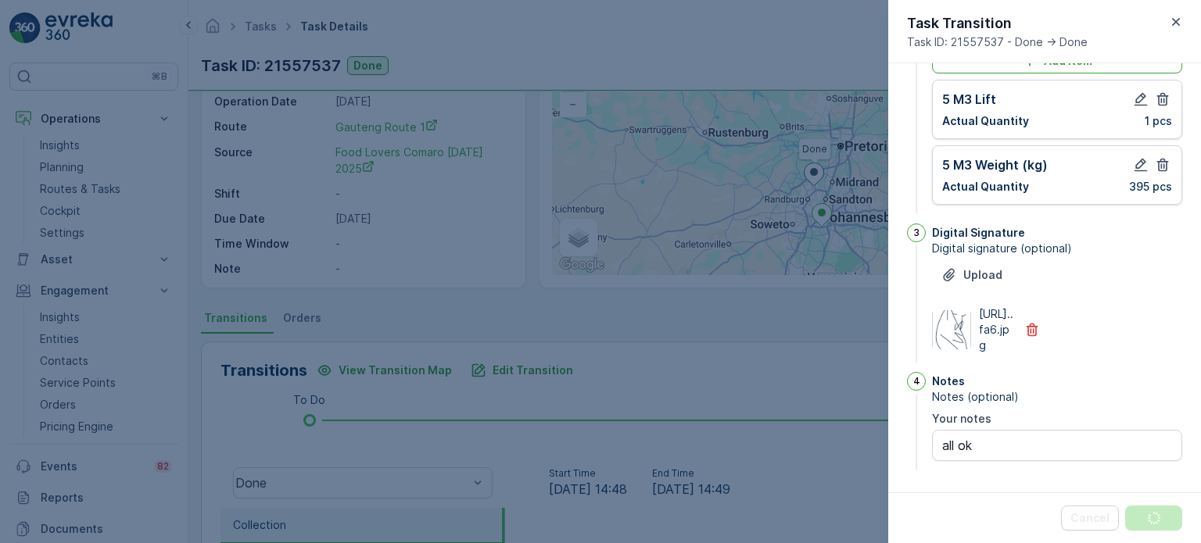
scroll to position [0, 0]
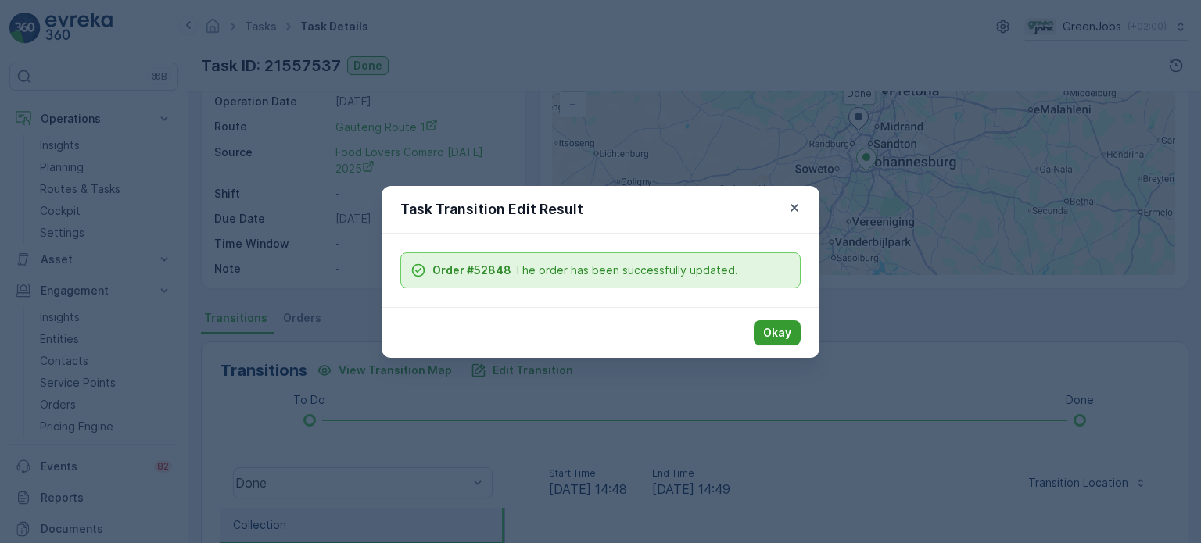
click at [775, 331] on p "Okay" at bounding box center [777, 333] width 28 height 16
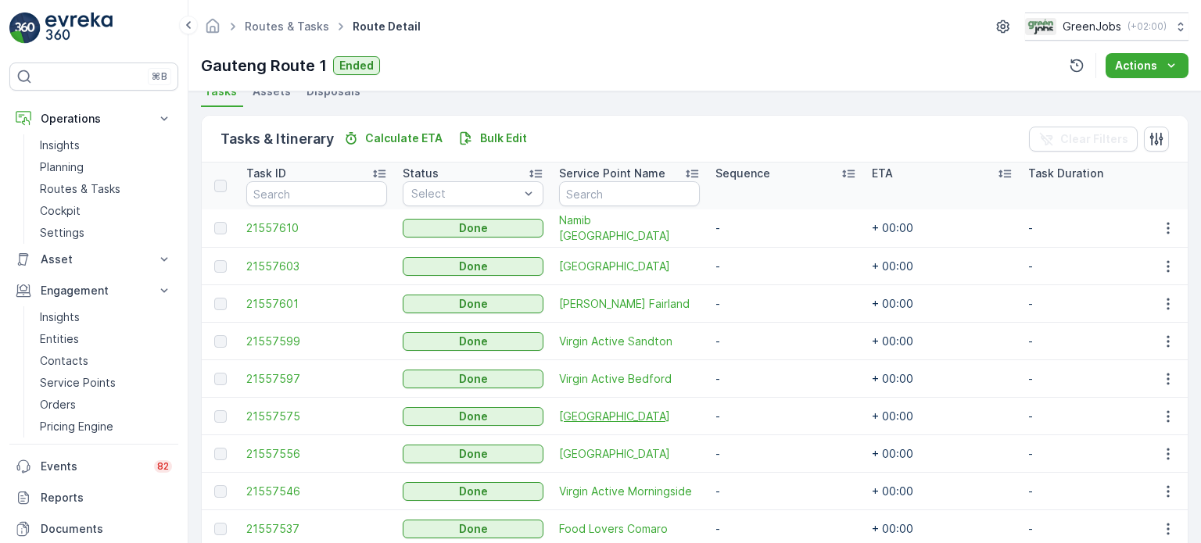
scroll to position [391, 0]
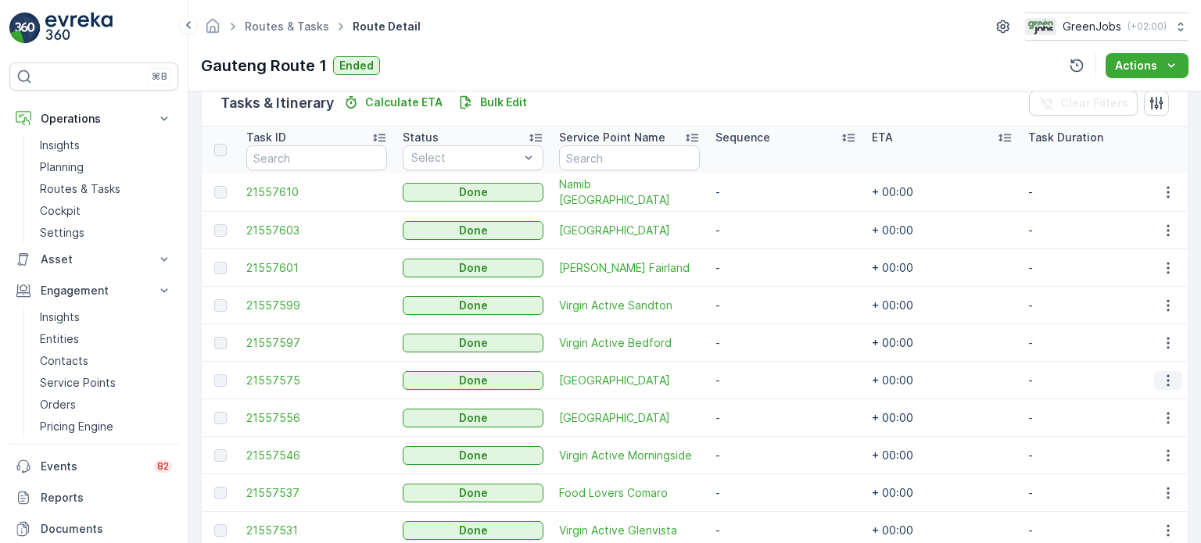
click at [1171, 378] on icon "button" at bounding box center [1168, 381] width 16 height 16
click at [1148, 399] on span "See More Details" at bounding box center [1149, 403] width 91 height 16
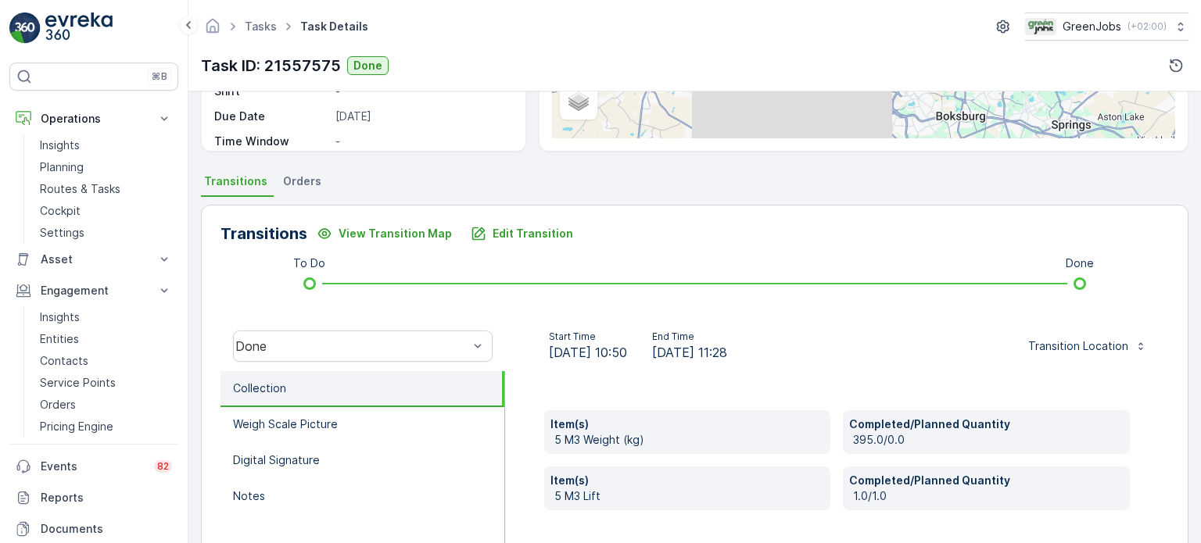
scroll to position [313, 0]
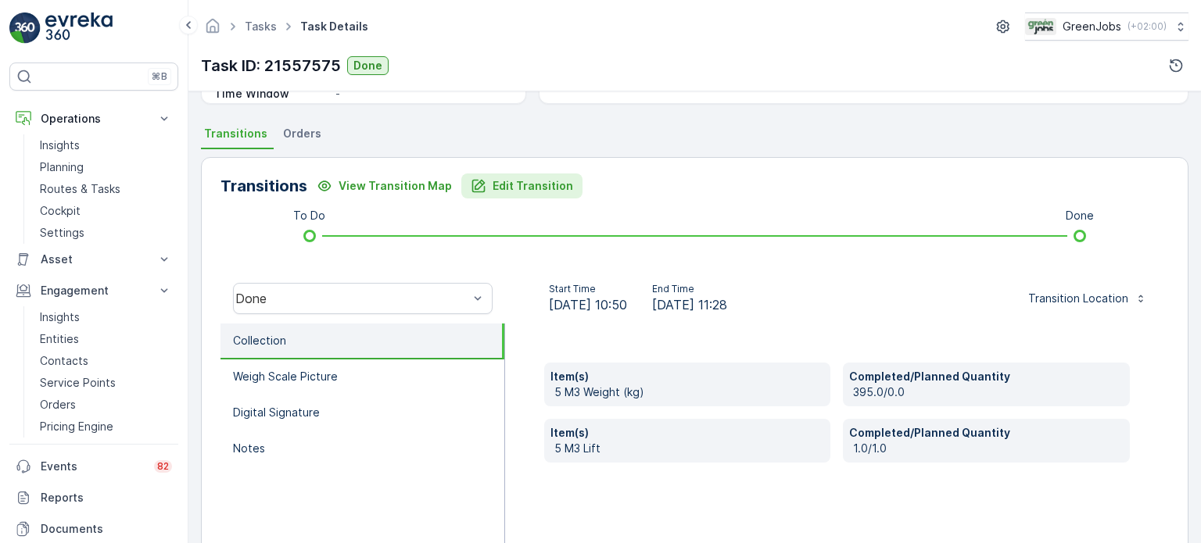
click at [523, 187] on p "Edit Transition" at bounding box center [532, 186] width 81 height 16
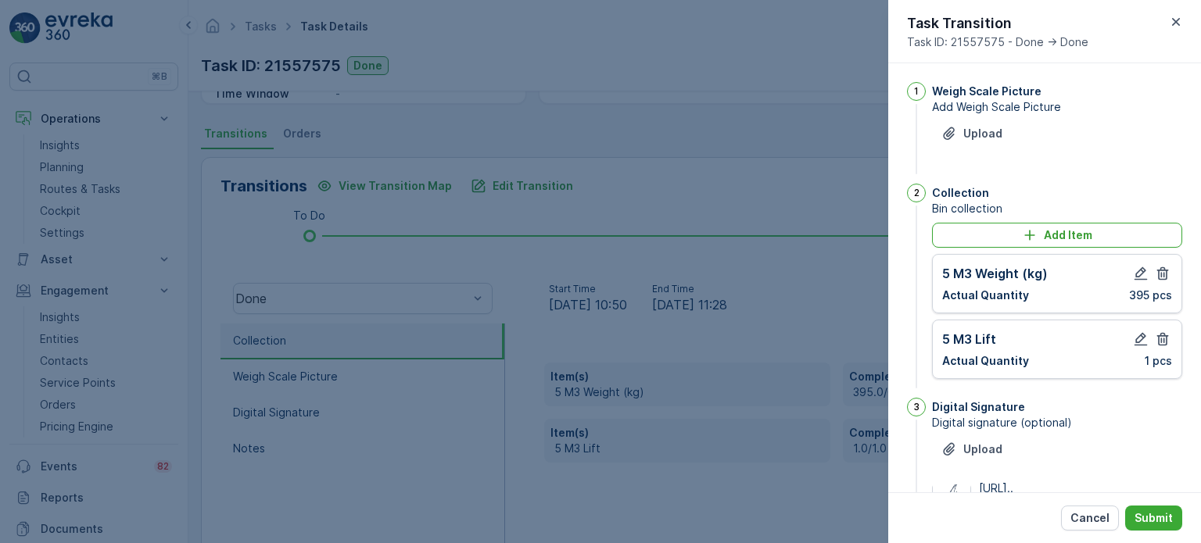
scroll to position [204, 0]
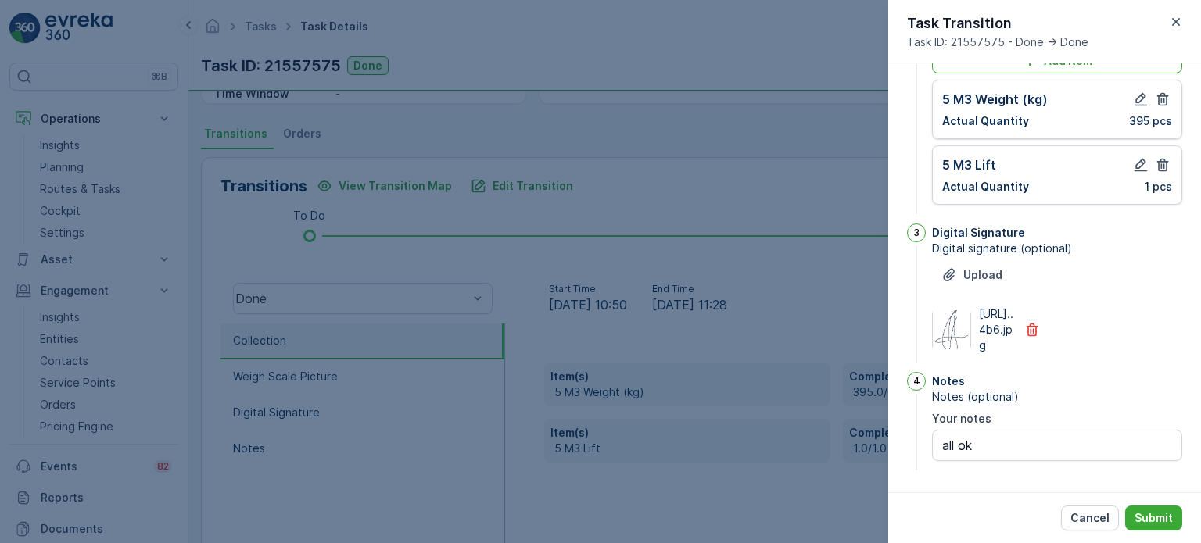
drag, startPoint x: 1156, startPoint y: 136, endPoint x: 1157, endPoint y: 118, distance: 18.0
click at [1157, 157] on icon "button" at bounding box center [1163, 165] width 16 height 16
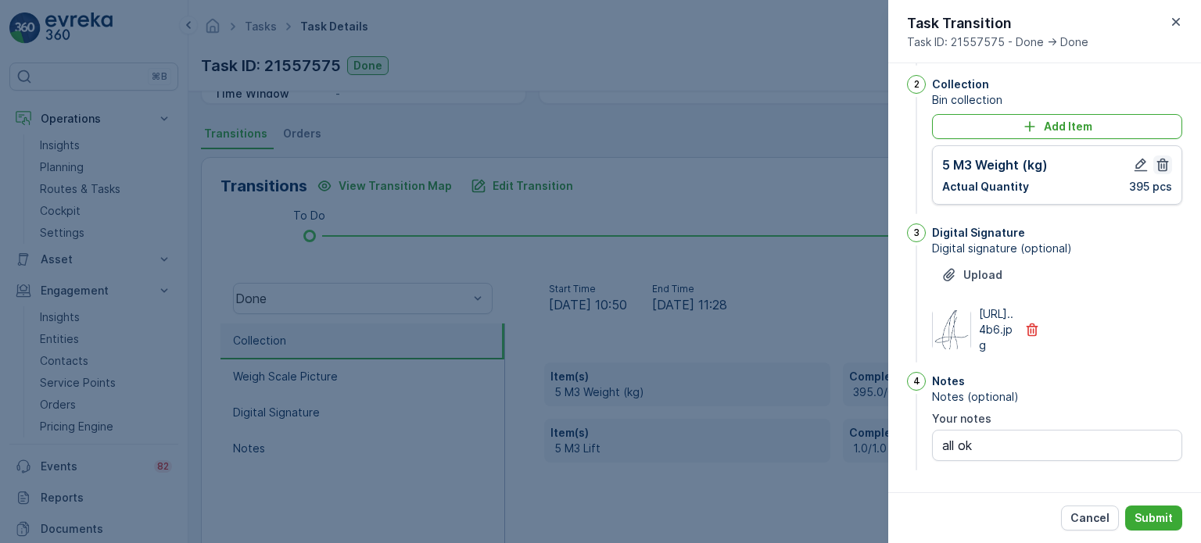
click at [1162, 157] on icon "button" at bounding box center [1163, 165] width 16 height 16
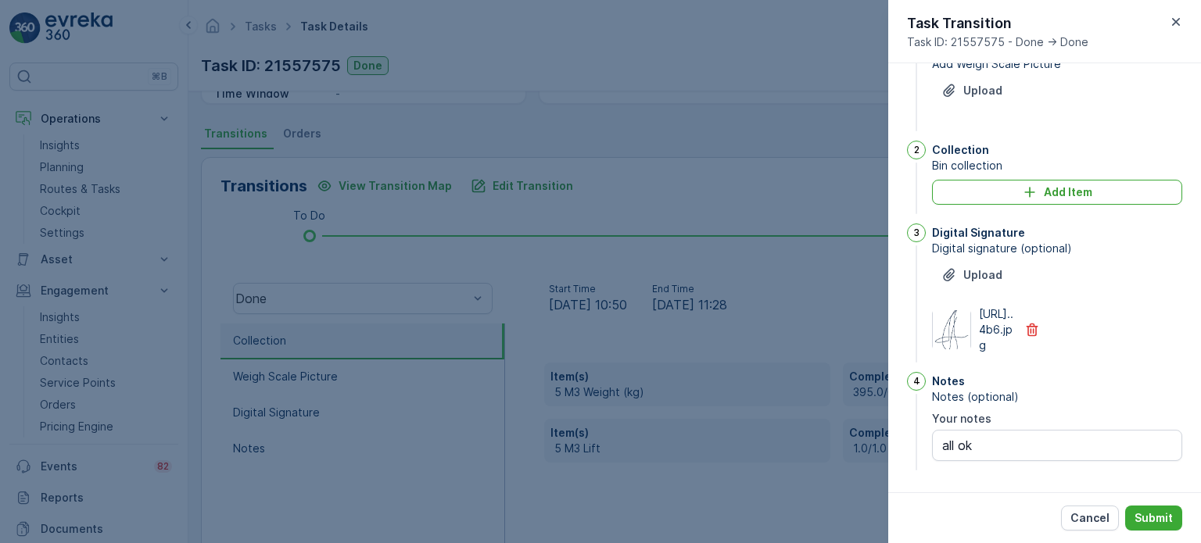
scroll to position [73, 0]
click at [1014, 184] on div "Add Item" at bounding box center [1056, 192] width 231 height 16
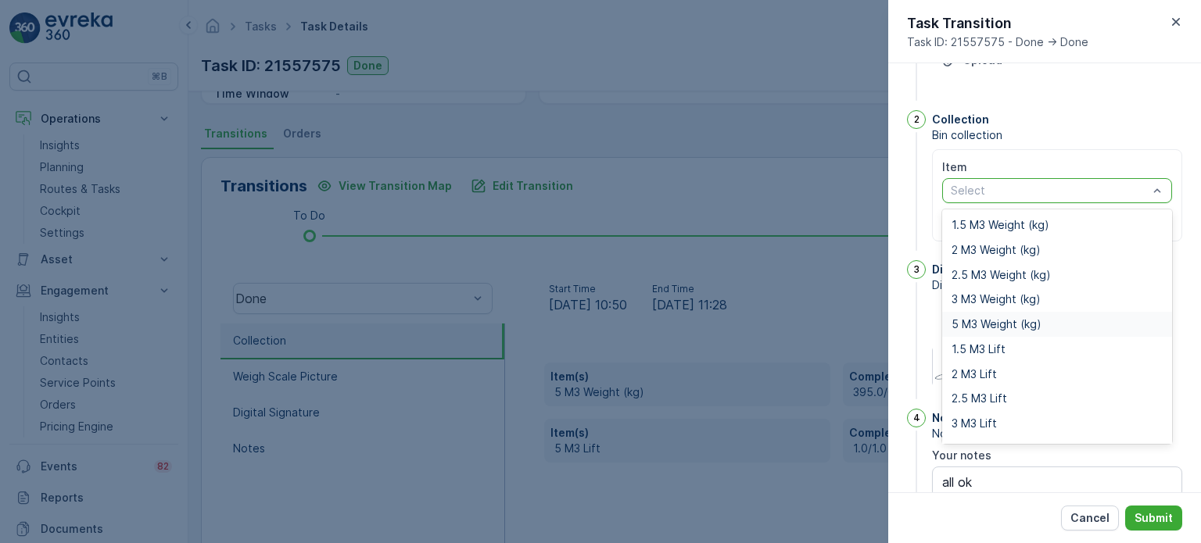
click at [985, 324] on span "5 M3 Weight (kg)" at bounding box center [996, 324] width 90 height 13
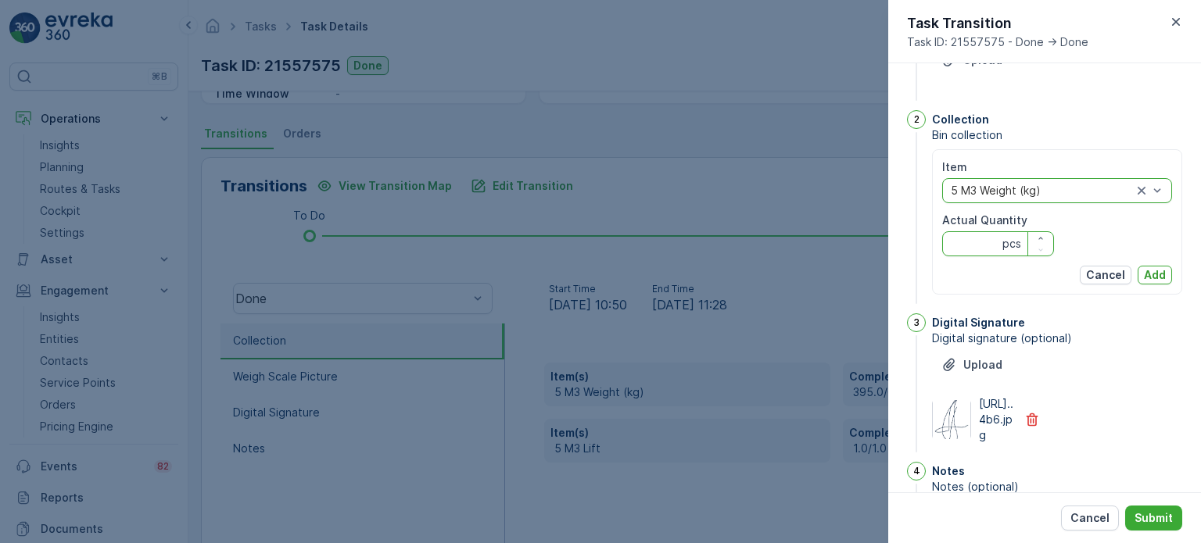
click at [967, 247] on Quantity "Actual Quantity" at bounding box center [998, 243] width 112 height 25
type Quantity "273"
click at [1171, 274] on div "Item option 5 M3 Weight (kg), selected. 5 M3 Weight (kg) Actual Quantity 273 pc…" at bounding box center [1057, 221] width 250 height 145
click at [1154, 270] on p "Add" at bounding box center [1155, 275] width 22 height 16
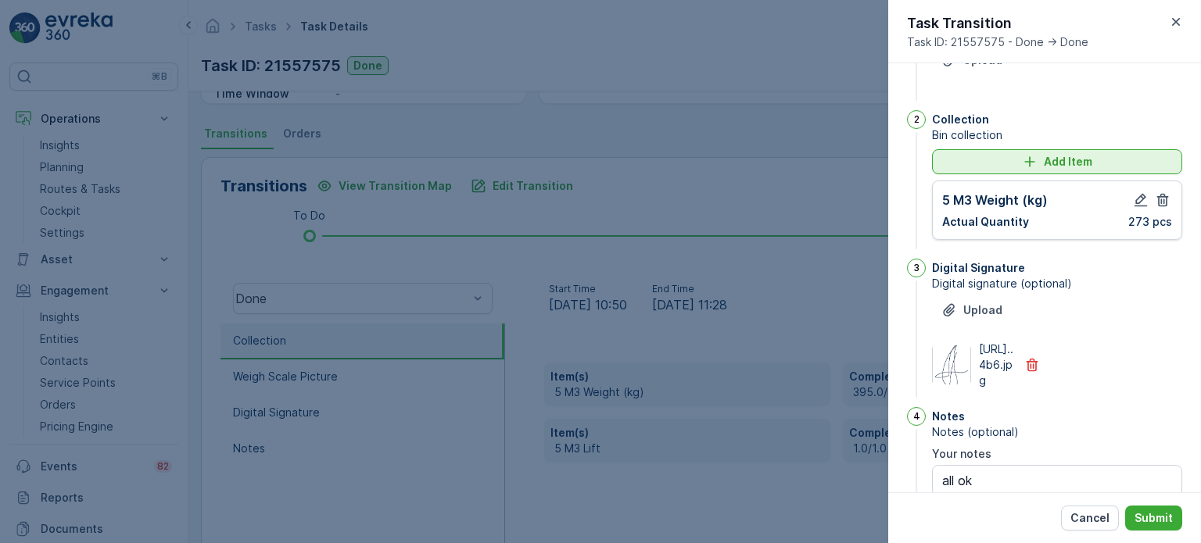
click at [1001, 168] on div "Add Item" at bounding box center [1056, 162] width 231 height 16
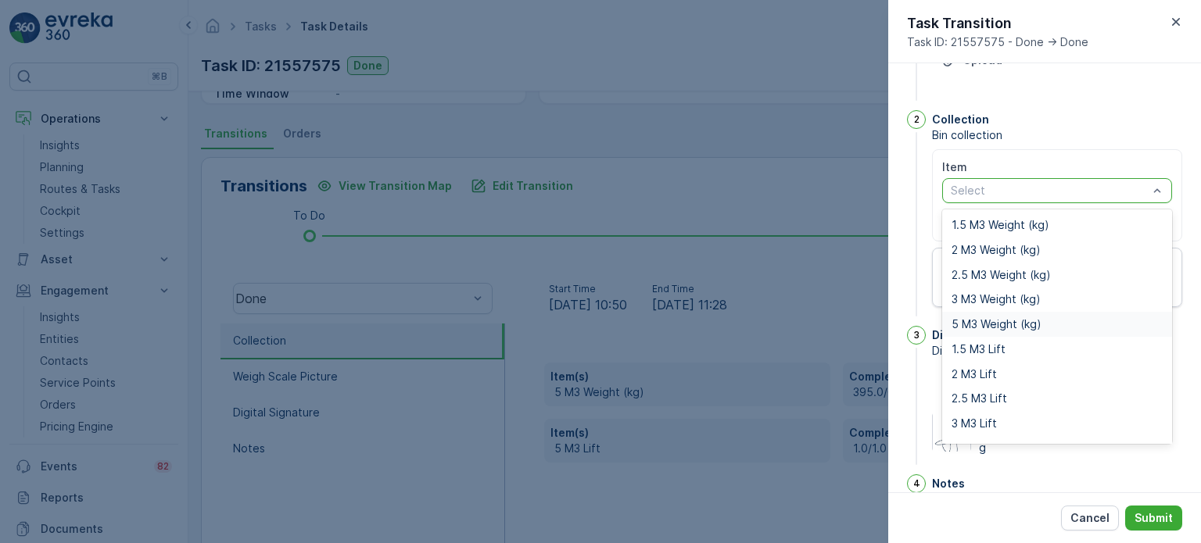
click at [986, 320] on span "5 M3 Weight (kg)" at bounding box center [996, 324] width 90 height 13
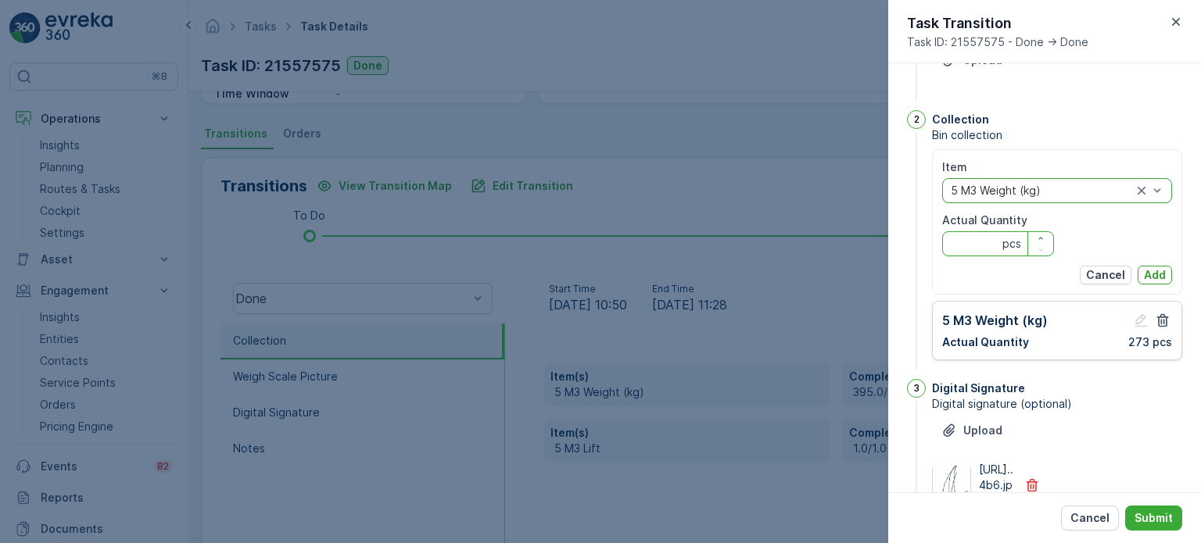
click at [972, 246] on Quantity "Actual Quantity" at bounding box center [998, 243] width 112 height 25
type Quantity "778"
click at [1151, 271] on p "Add" at bounding box center [1155, 275] width 22 height 16
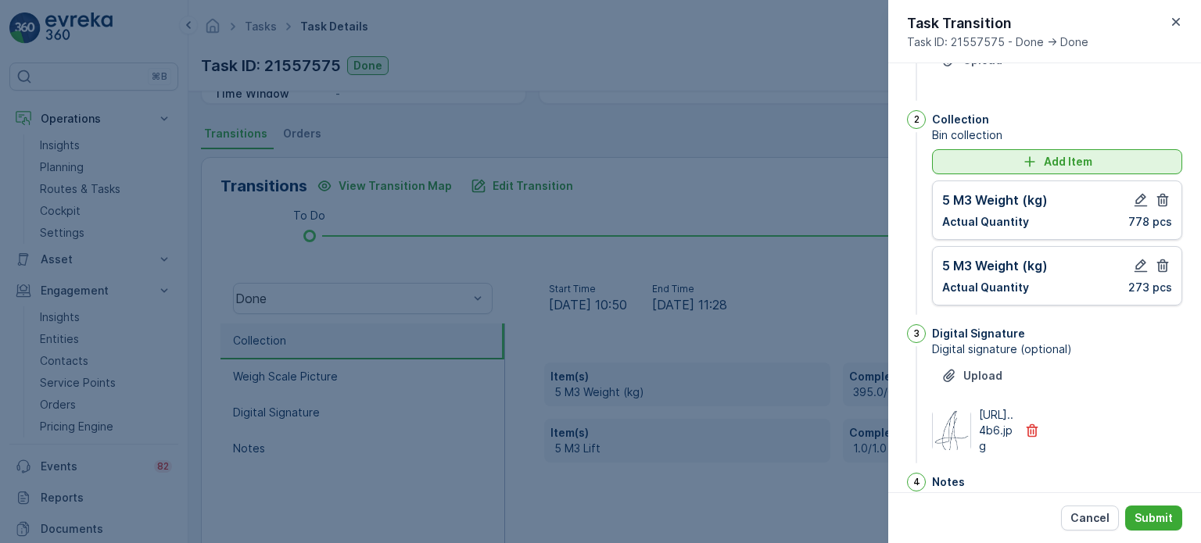
click at [960, 162] on div "Add Item" at bounding box center [1056, 162] width 231 height 16
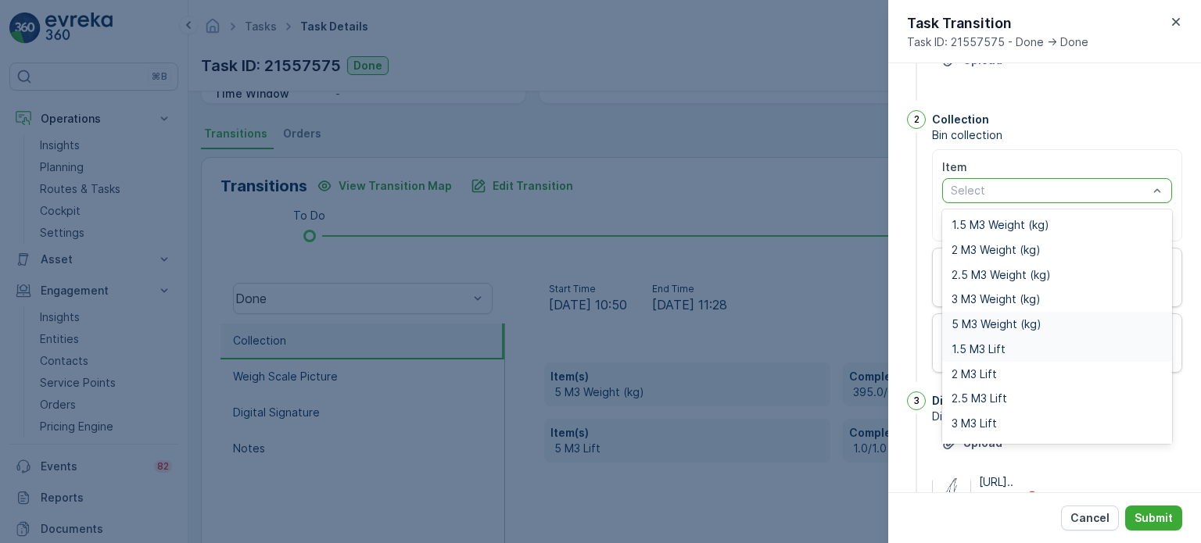
scroll to position [20, 0]
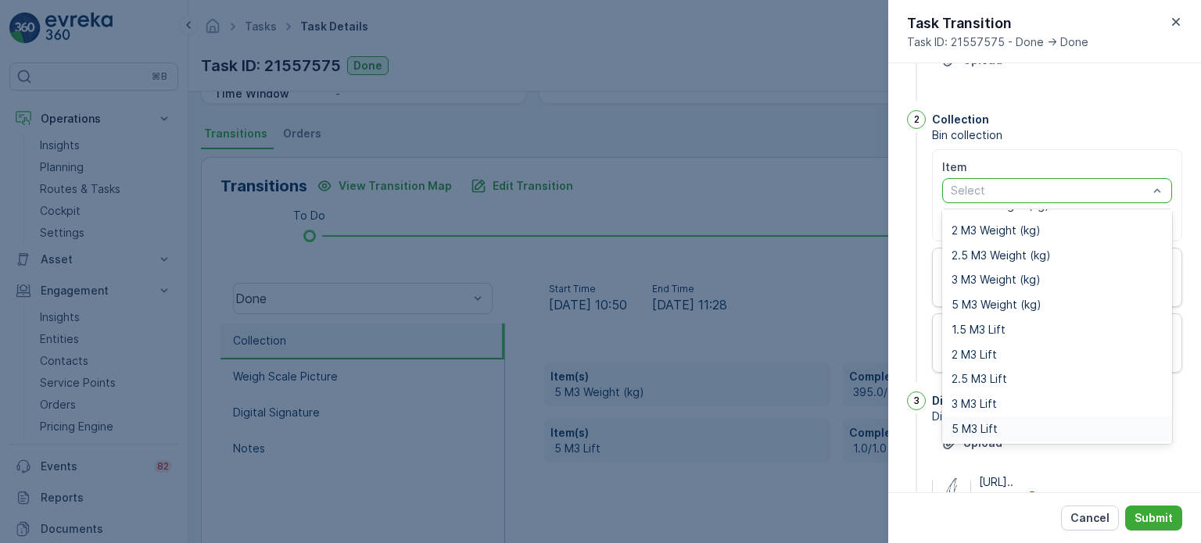
click at [981, 420] on div "5 M3 Lift" at bounding box center [1057, 429] width 230 height 25
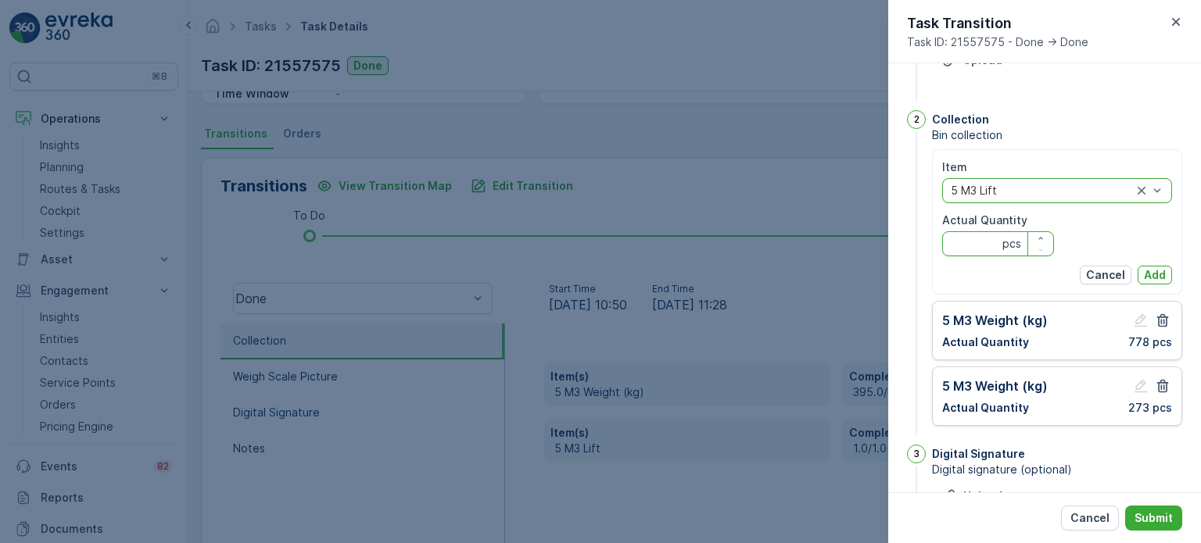
drag, startPoint x: 962, startPoint y: 237, endPoint x: 967, endPoint y: 230, distance: 8.5
click at [962, 237] on Quantity "Actual Quantity" at bounding box center [998, 243] width 112 height 25
type Quantity "2"
click at [1166, 271] on button "Add" at bounding box center [1154, 275] width 34 height 19
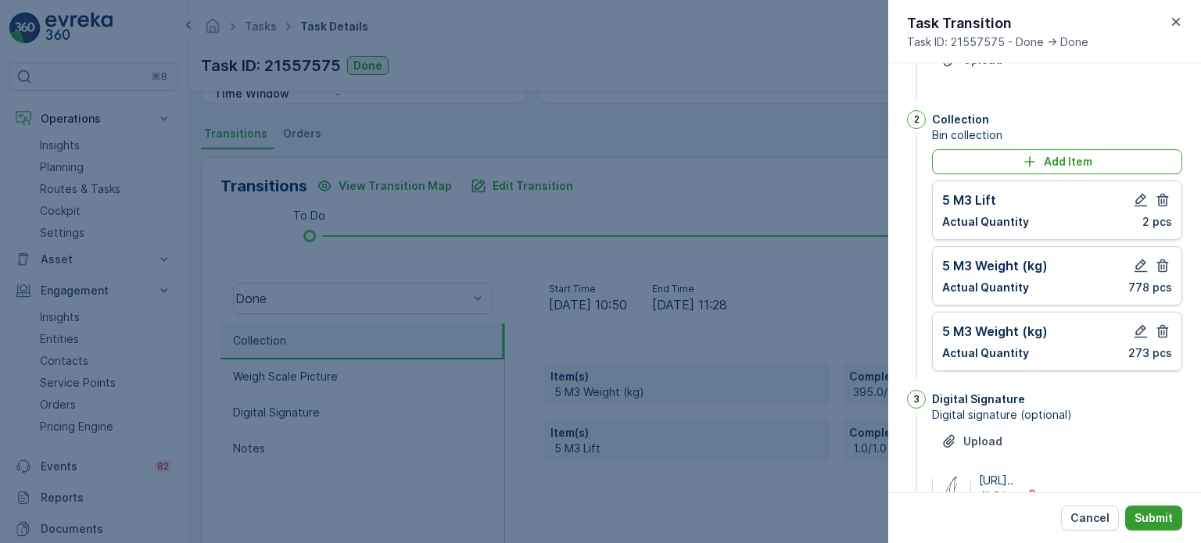
click at [1161, 509] on button "Submit" at bounding box center [1153, 518] width 57 height 25
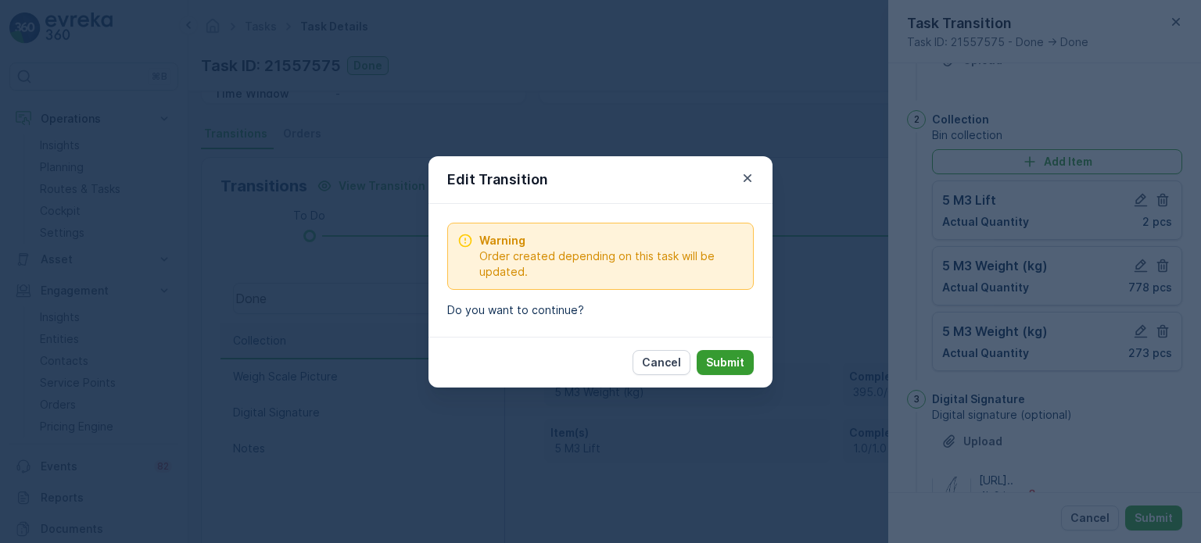
click at [719, 369] on p "Submit" at bounding box center [725, 363] width 38 height 16
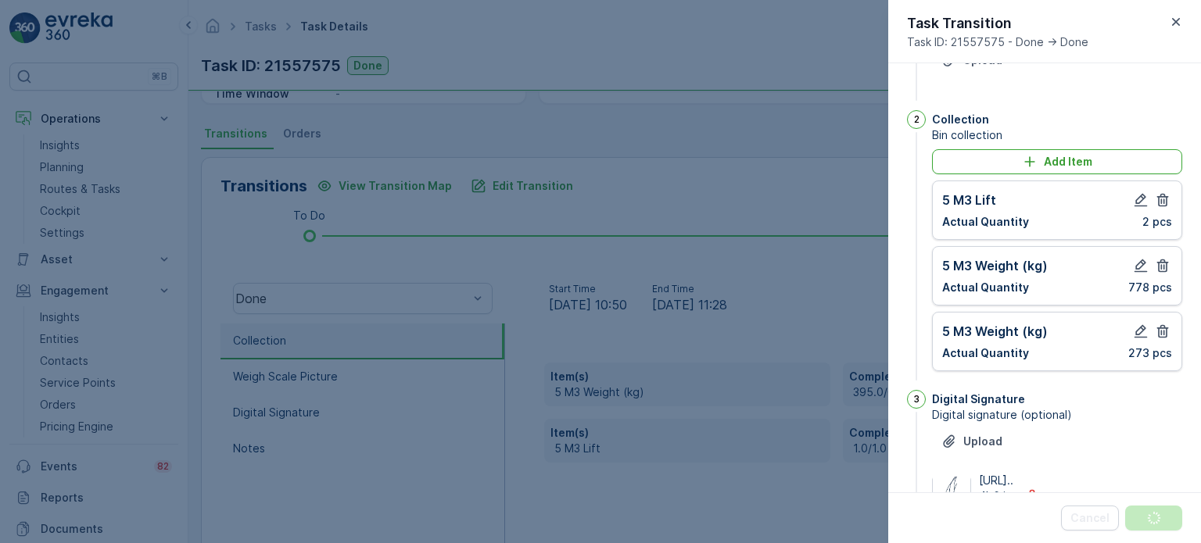
scroll to position [0, 0]
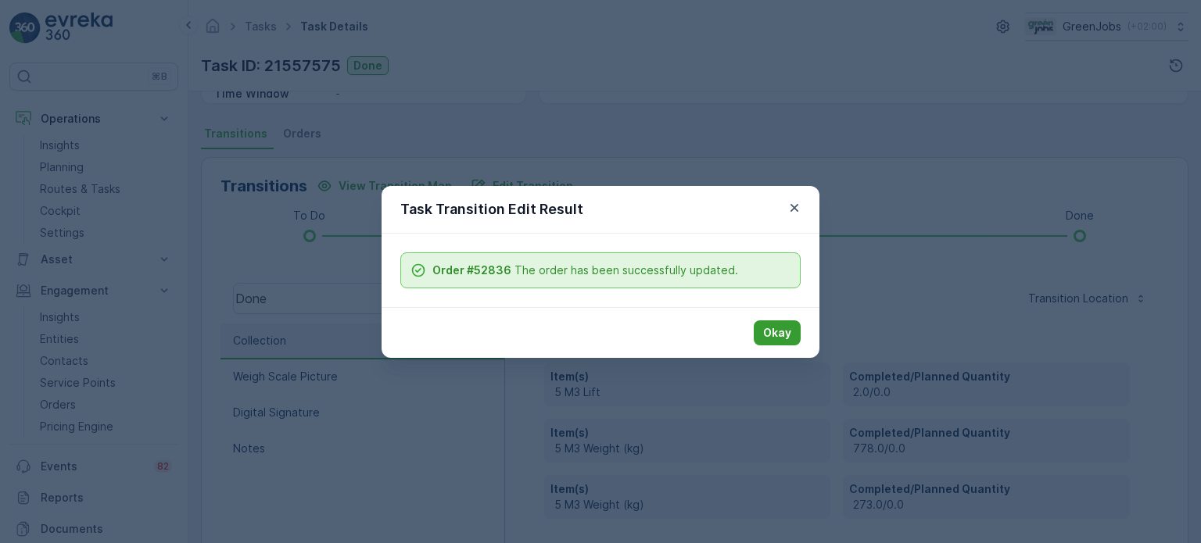
click at [771, 324] on button "Okay" at bounding box center [777, 333] width 47 height 25
